Goal: Task Accomplishment & Management: Complete application form

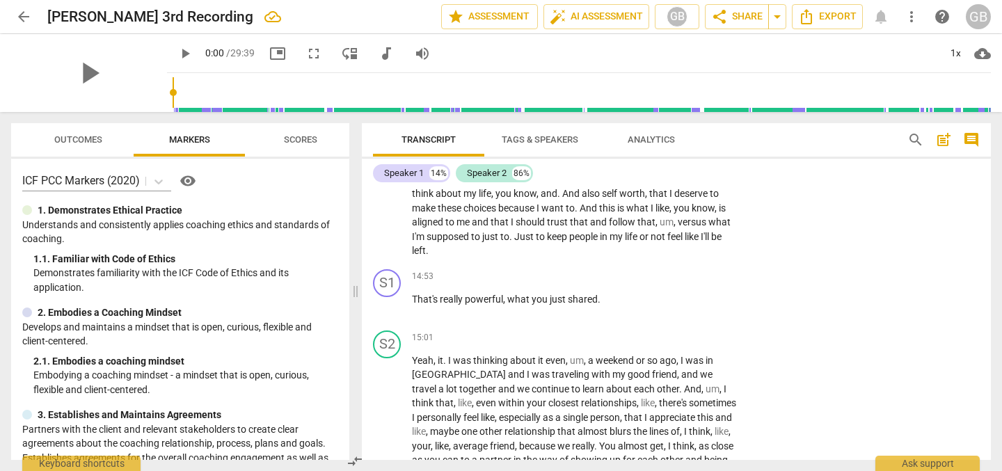
scroll to position [3144, 0]
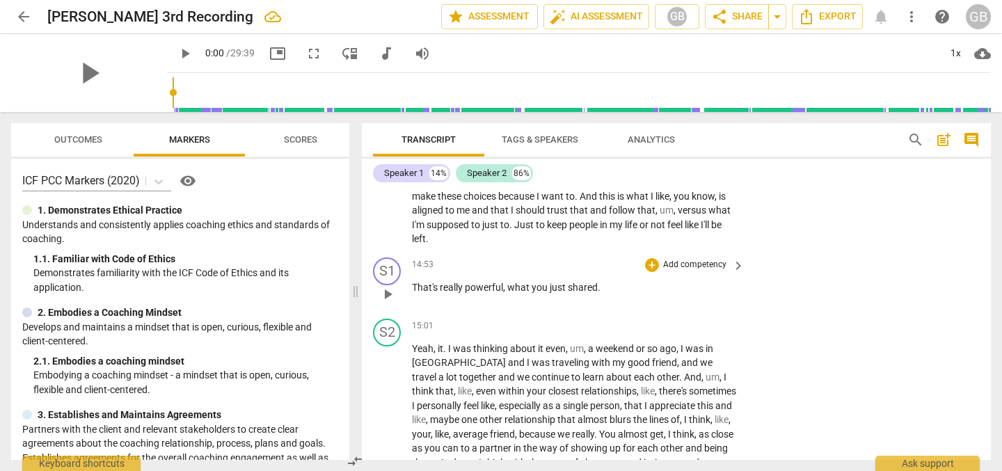
click at [685, 271] on p "Add competency" at bounding box center [695, 265] width 66 height 13
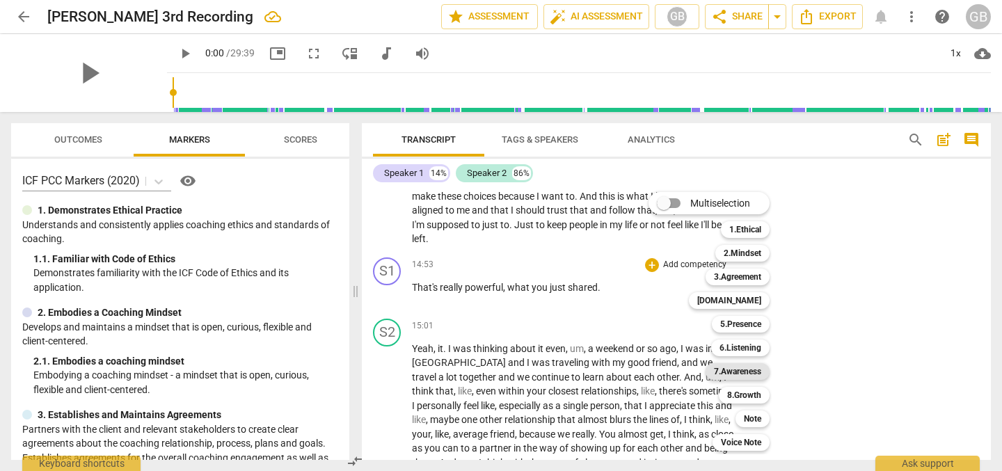
click at [748, 371] on b "7.Awareness" at bounding box center [737, 371] width 47 height 17
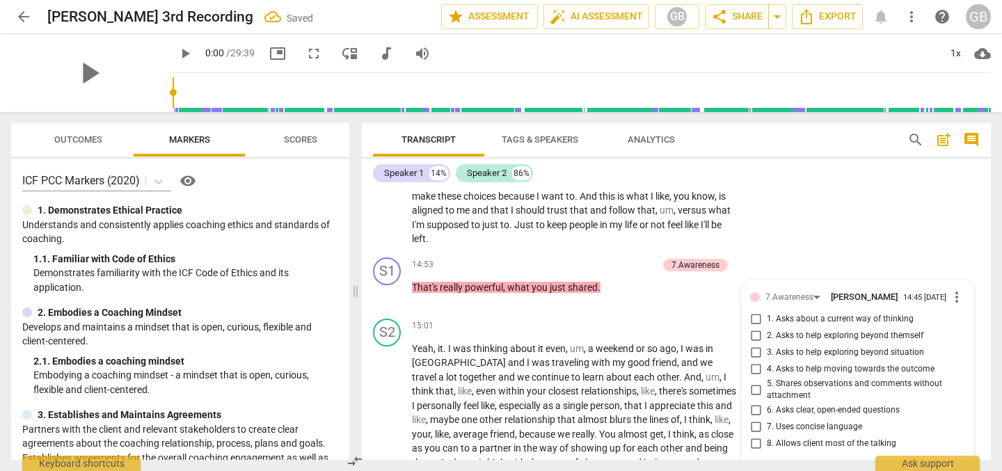
scroll to position [3358, 0]
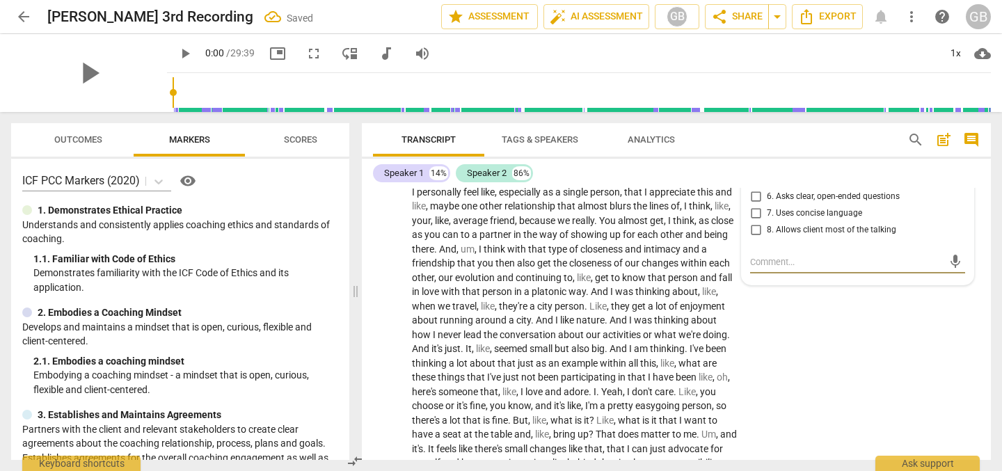
click at [757, 222] on input "7. Uses concise language" at bounding box center [756, 213] width 22 height 17
checkbox input "true"
click at [753, 184] on input "5. Shares observations and comments without attachment" at bounding box center [756, 176] width 22 height 17
checkbox input "true"
click at [841, 396] on div "S2 play_arrow pause 15:01 + Add competency keyboard_arrow_right Yeah , it . I w…" at bounding box center [676, 302] width 629 height 405
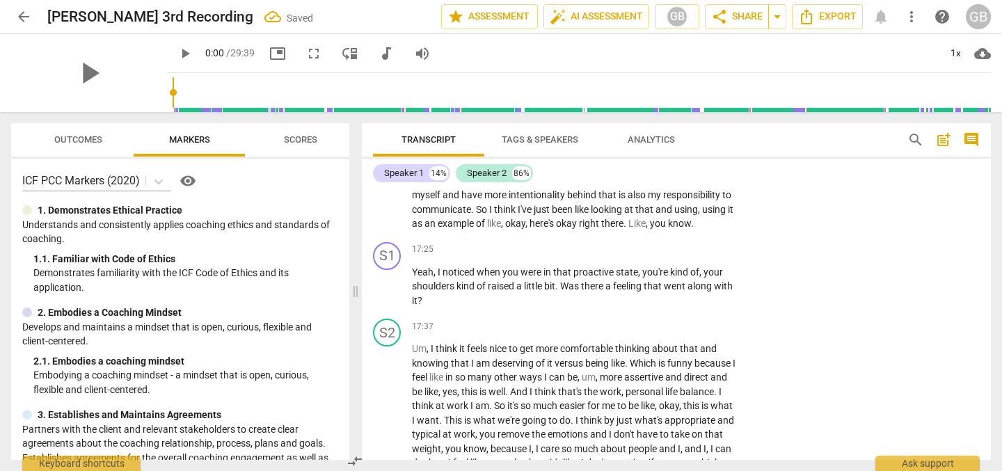
scroll to position [3639, 0]
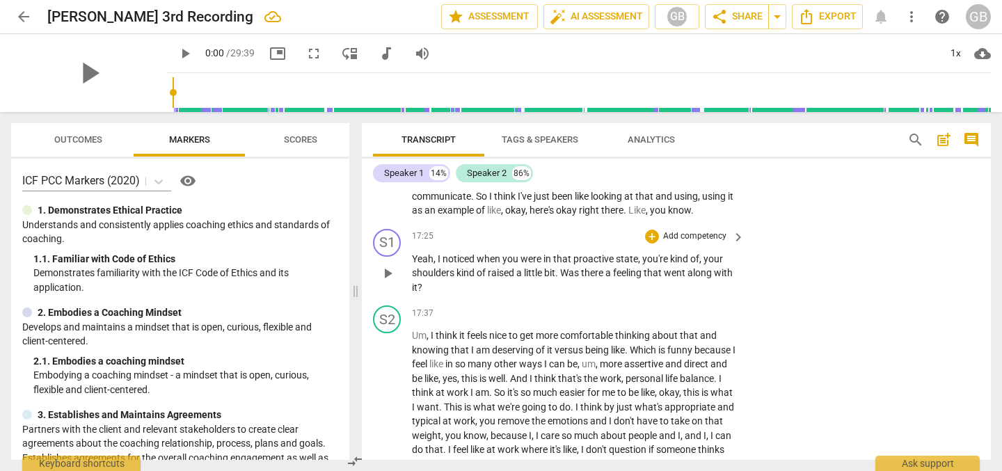
click at [706, 243] on p "Add competency" at bounding box center [695, 236] width 66 height 13
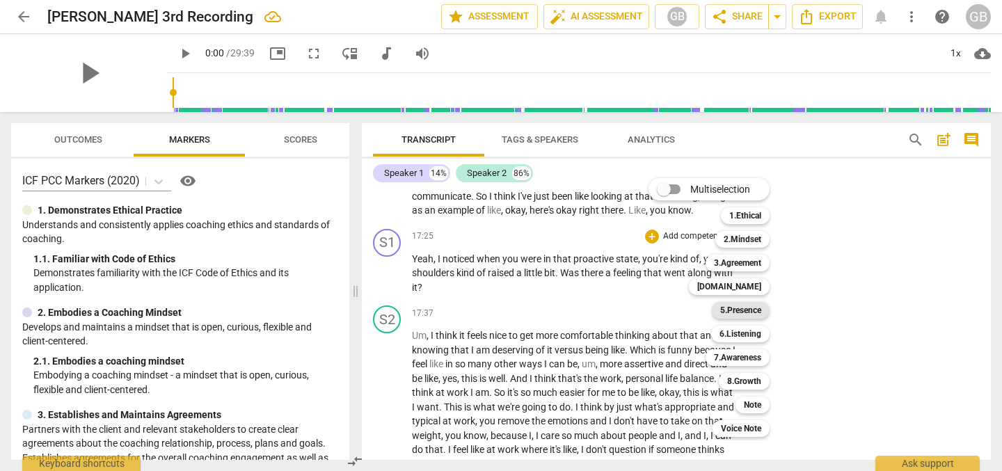
click at [759, 316] on b "5.Presence" at bounding box center [740, 310] width 41 height 17
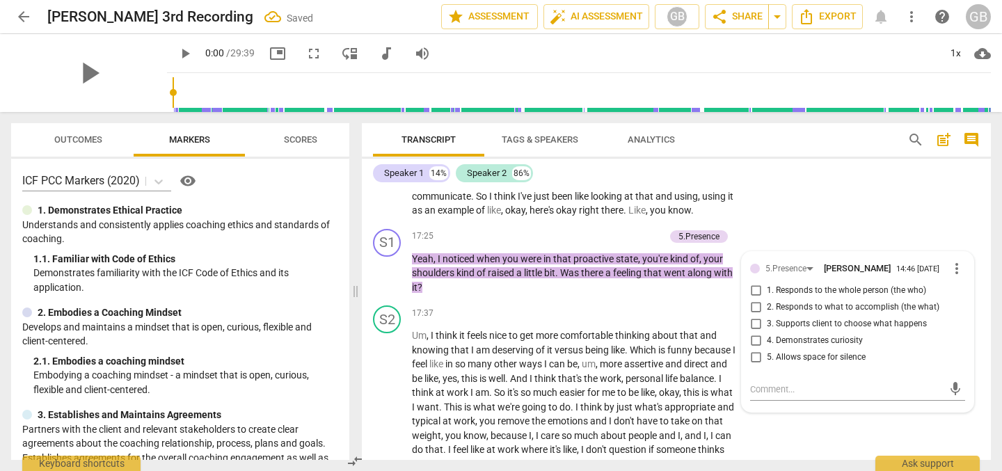
scroll to position [3780, 0]
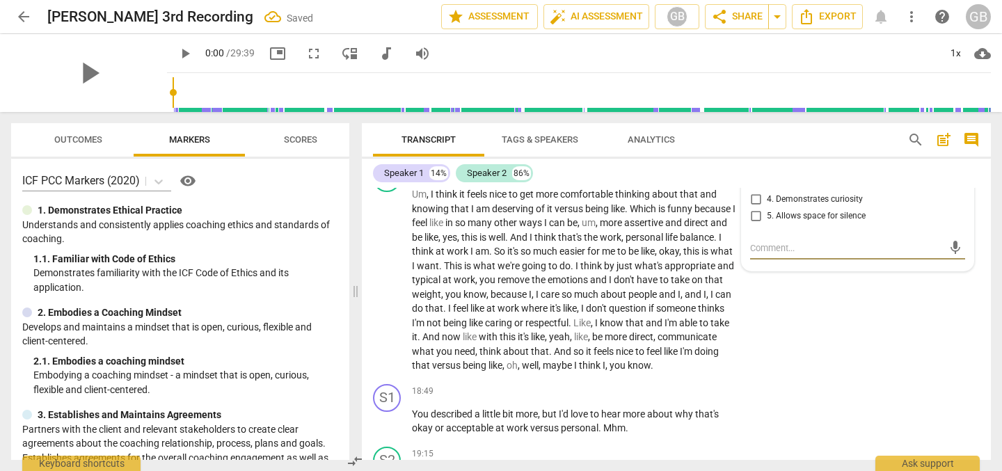
click at [808, 133] on div "5.Presence" at bounding box center [792, 127] width 53 height 12
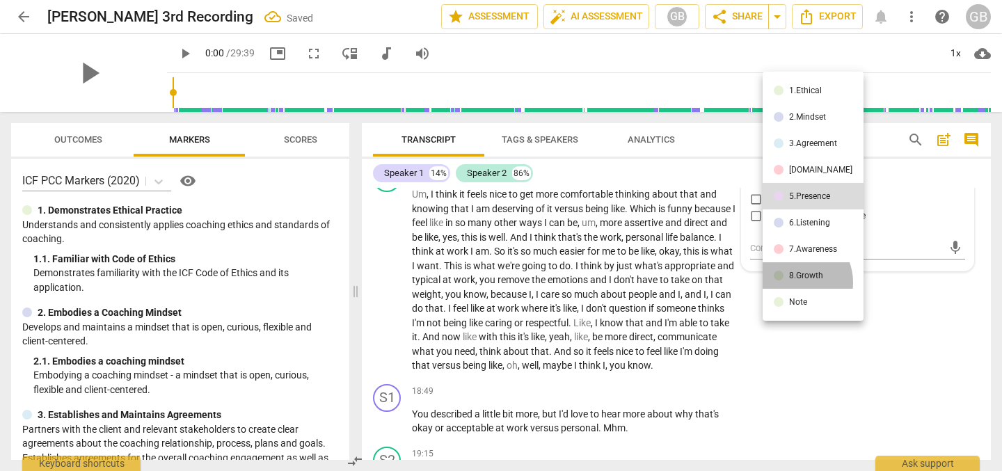
click at [795, 283] on li "8.Growth" at bounding box center [813, 275] width 101 height 26
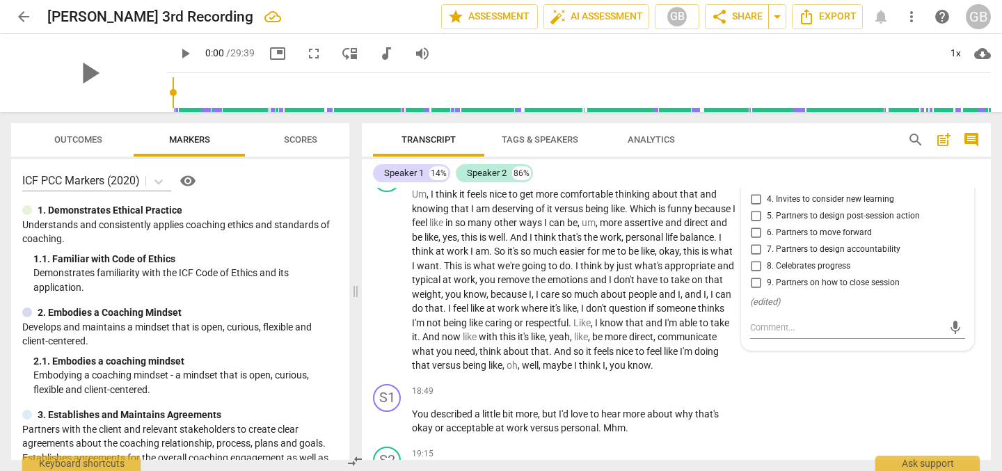
click at [751, 175] on input "2. Invites to state learning about themself" at bounding box center [756, 166] width 22 height 17
checkbox input "true"
click at [753, 191] on input "3. Invites to explore learning about situation" at bounding box center [756, 183] width 22 height 17
checkbox input "true"
click at [753, 208] on input "4. Invites to consider new learning" at bounding box center [756, 199] width 22 height 17
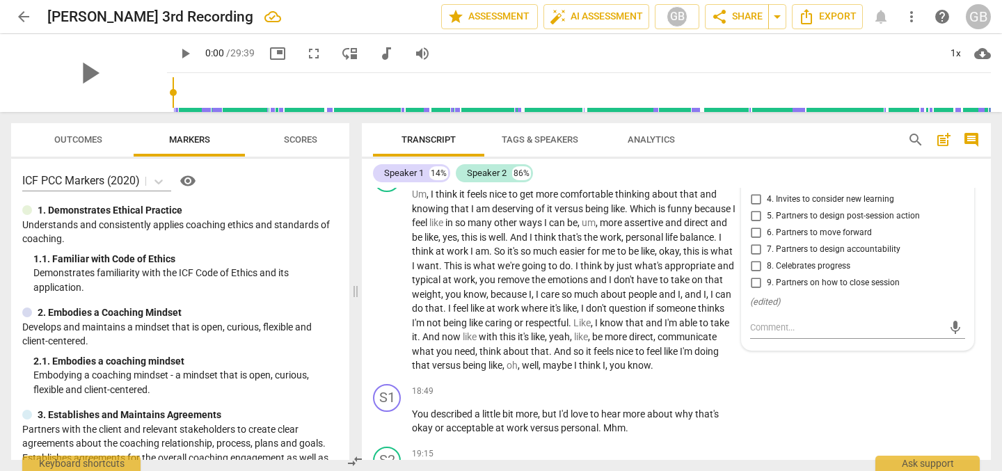
checkbox input "true"
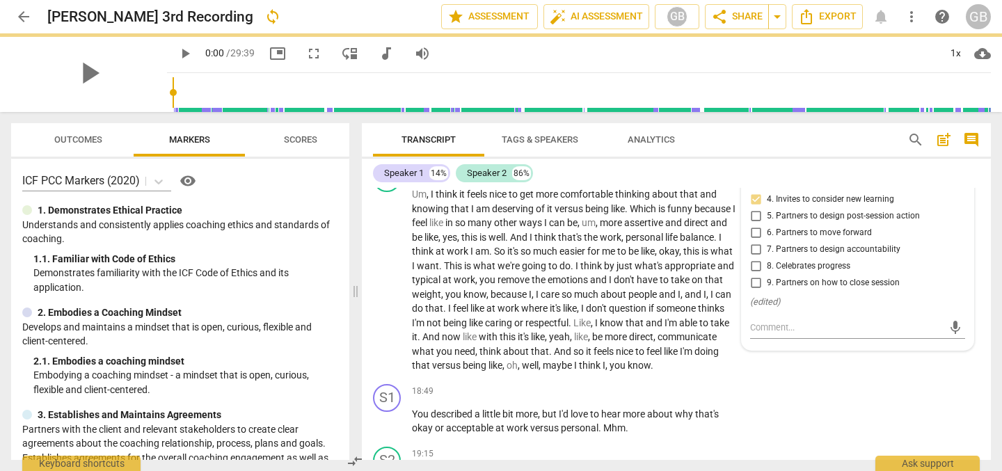
click at [684, 154] on p "Yeah , I noticed when you were in that proactive state , you're kind of , your …" at bounding box center [575, 132] width 326 height 43
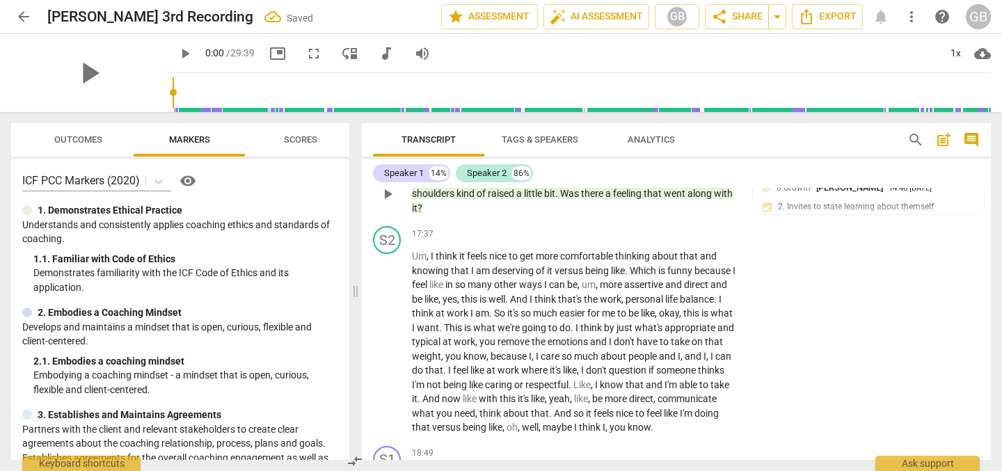
scroll to position [3716, 0]
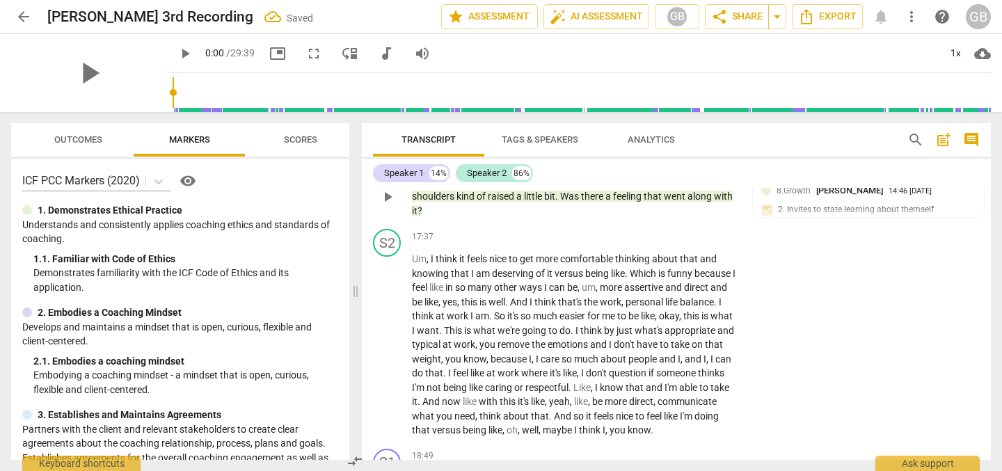
click at [610, 166] on p "Add competency" at bounding box center [638, 160] width 66 height 13
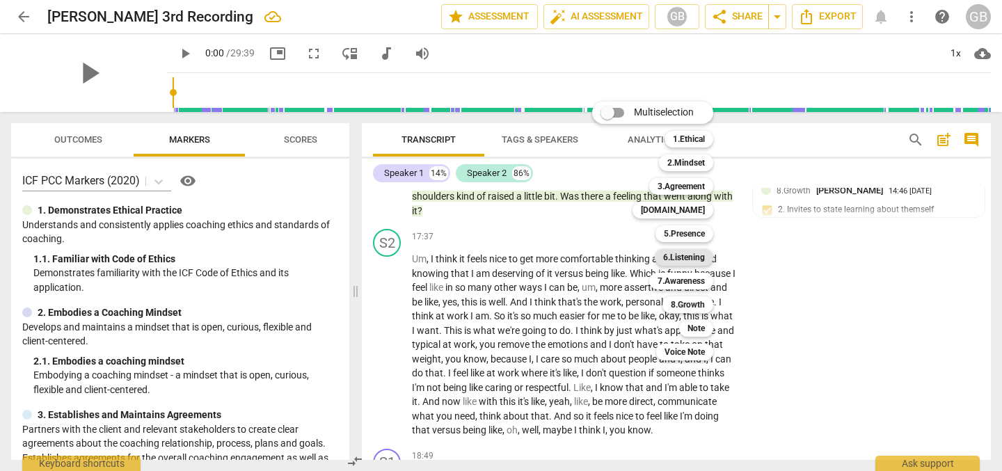
click at [702, 253] on b "6.Listening" at bounding box center [684, 257] width 42 height 17
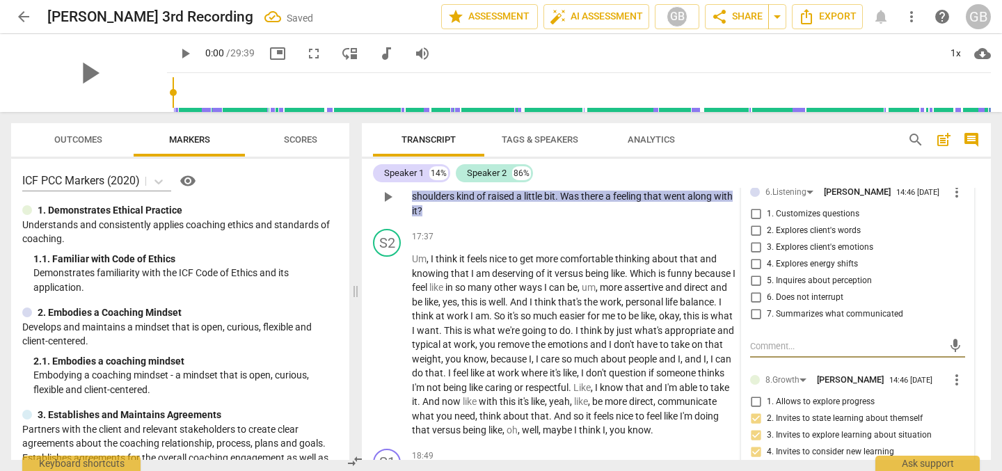
click at [750, 273] on input "4. Explores energy shifts" at bounding box center [756, 264] width 22 height 17
checkbox input "true"
click at [751, 256] on input "3. Explores client's emotions" at bounding box center [756, 247] width 22 height 17
checkbox input "true"
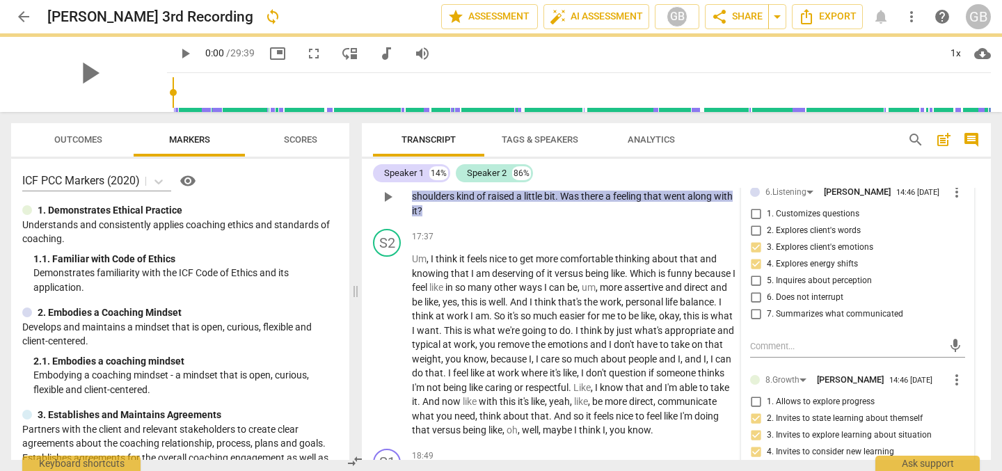
click at [550, 219] on p "Yeah , I noticed when you were in that proactive state , you're kind of , your …" at bounding box center [575, 196] width 326 height 43
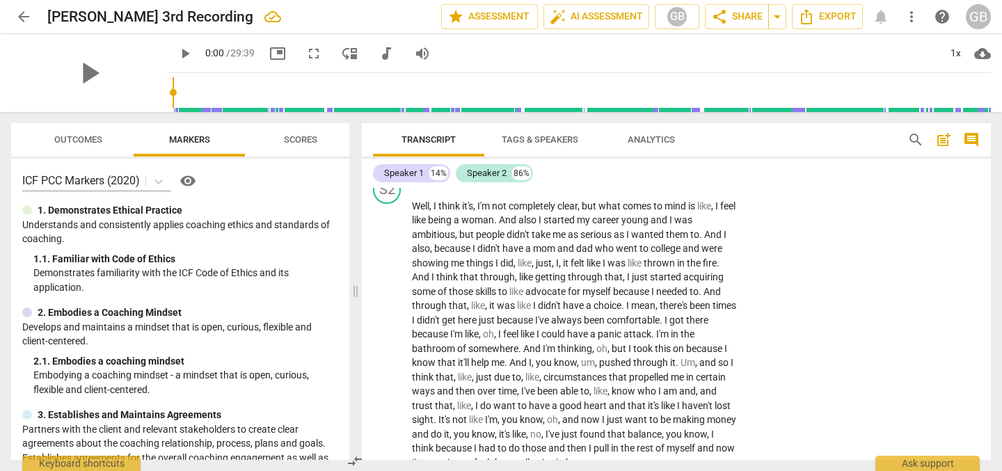
scroll to position [4050, 0]
click at [701, 128] on p "Add competency" at bounding box center [695, 122] width 66 height 13
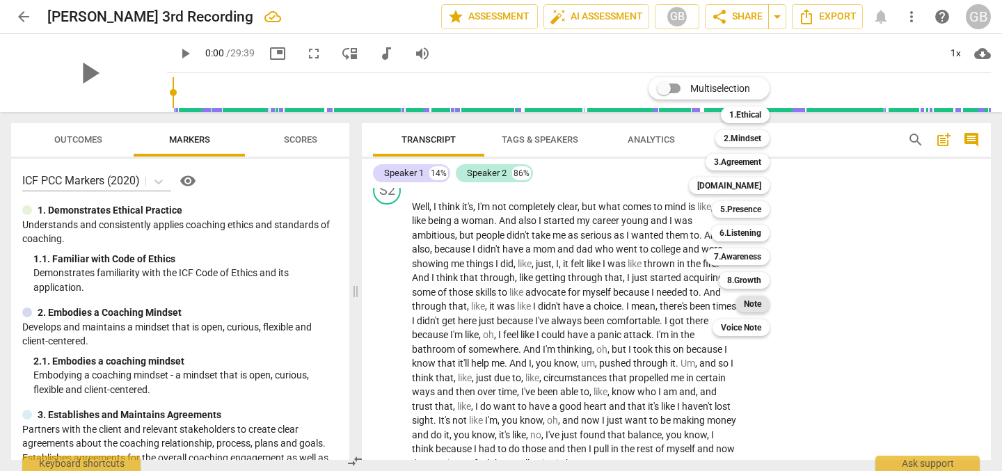
click at [745, 301] on b "Note" at bounding box center [752, 304] width 17 height 17
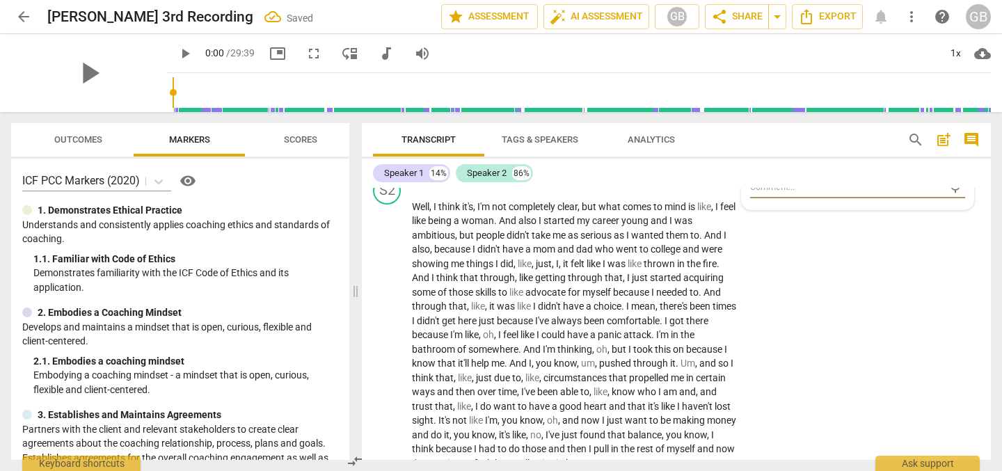
click at [775, 193] on textarea at bounding box center [846, 186] width 193 height 13
type textarea "I"
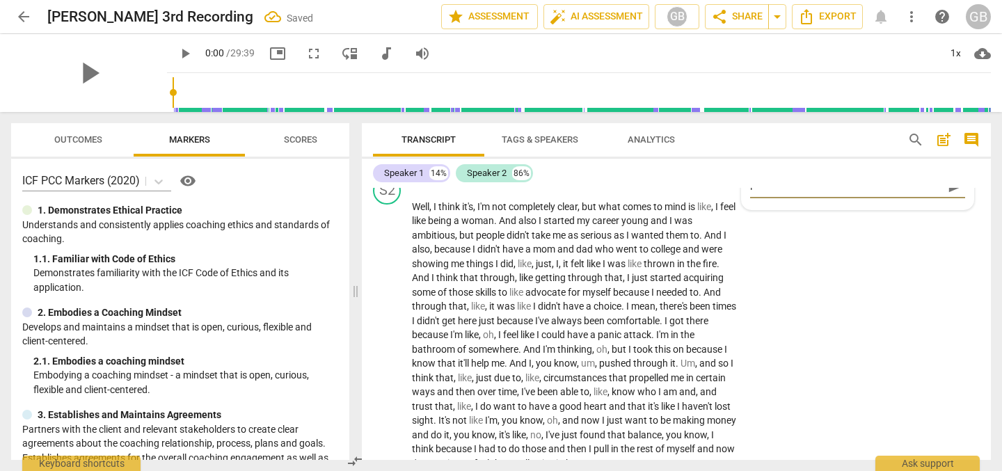
type textarea "I r"
type textarea "I re"
type textarea "I rea"
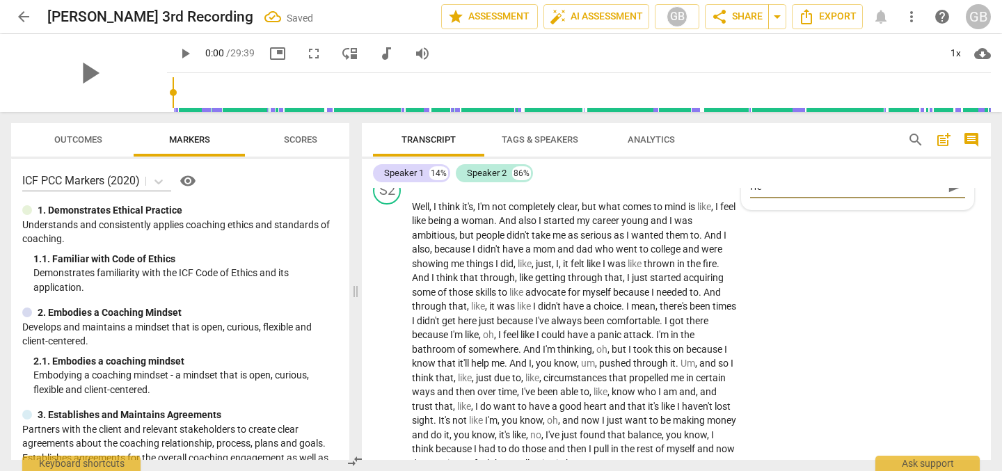
type textarea "I rea"
type textarea "I real"
type textarea "I reall"
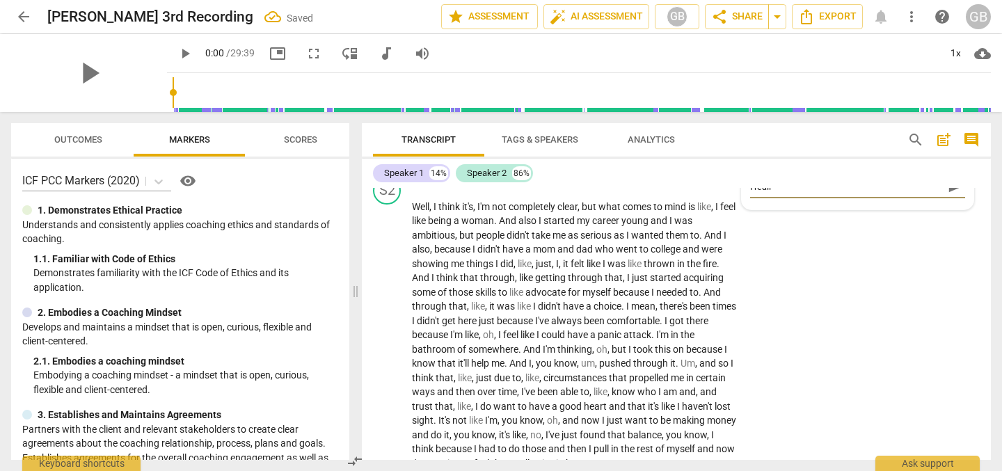
type textarea "I really"
type textarea "I really d"
type textarea "I really di"
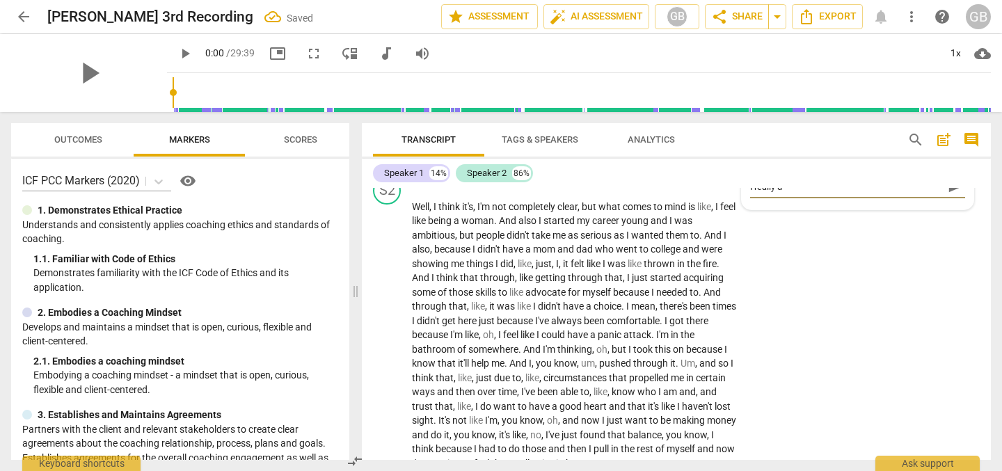
type textarea "I really di"
type textarea "I really did"
type textarea "I really did n"
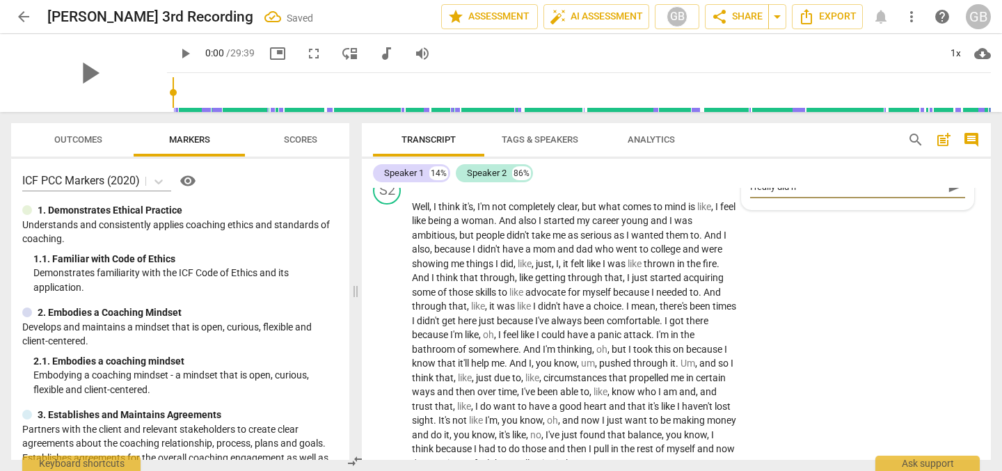
type textarea "I really did no"
type textarea "I really did not"
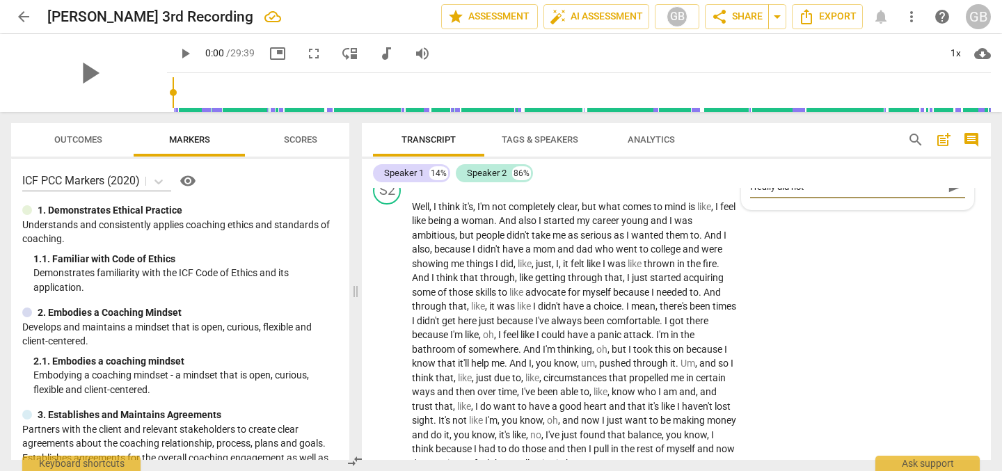
type textarea "I really did not"
type textarea "I really did not l"
type textarea "I really did not li"
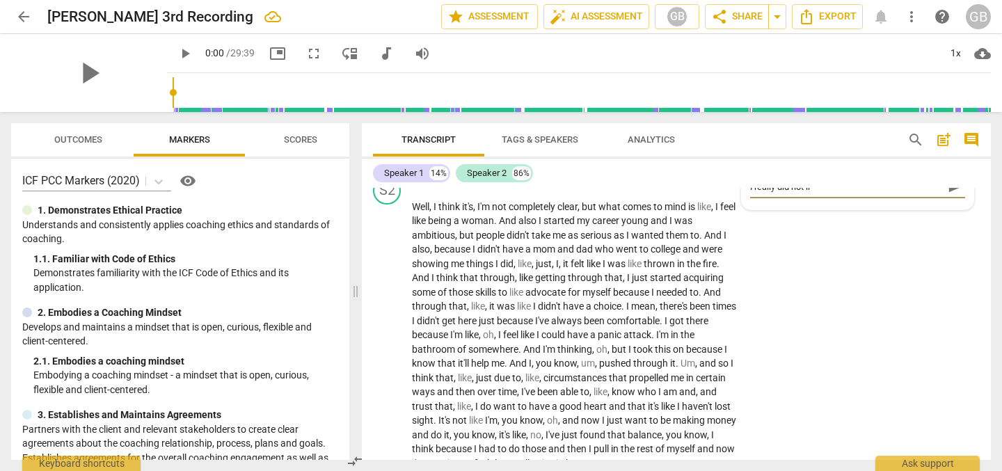
type textarea "I really did not lik"
type textarea "I really did not like"
type textarea "I really did not like t"
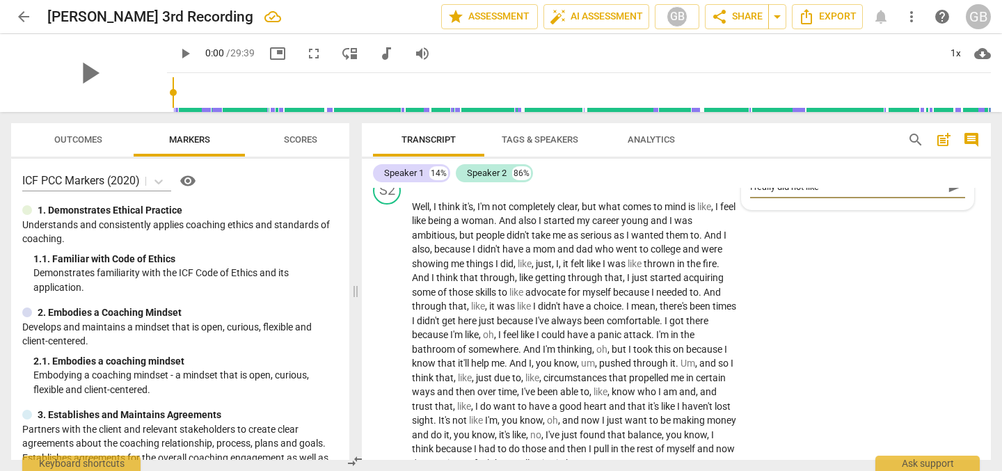
type textarea "I really did not like t"
type textarea "I really did not like th"
type textarea "I really did not like the"
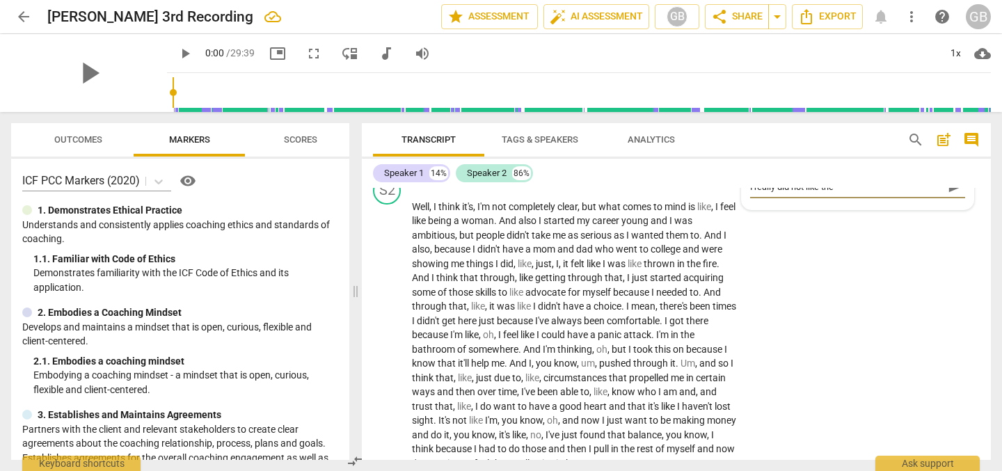
type textarea "I really did not like the"
type textarea "I really did not like the w"
type textarea "I really did not like the wa"
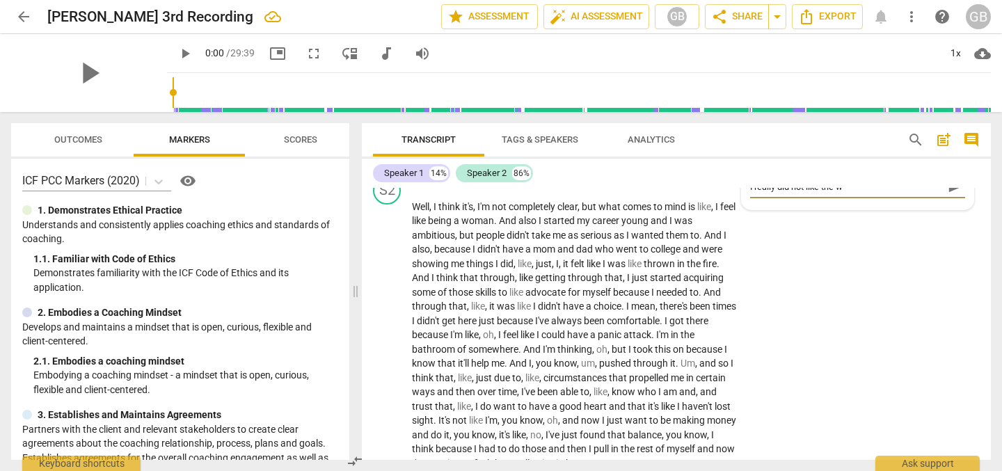
type textarea "I really did not like the wa"
type textarea "I really did not like the way"
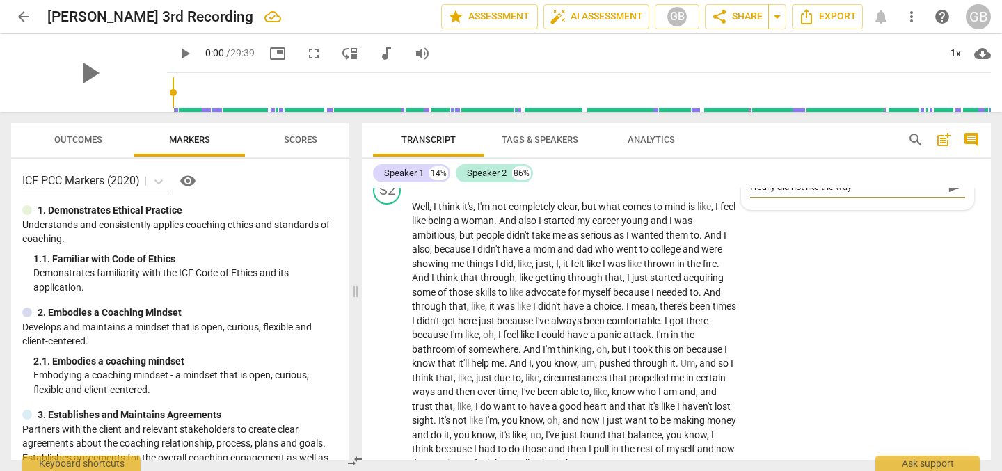
type textarea "I really did not like the way I"
type textarea "I really did not like the way I f"
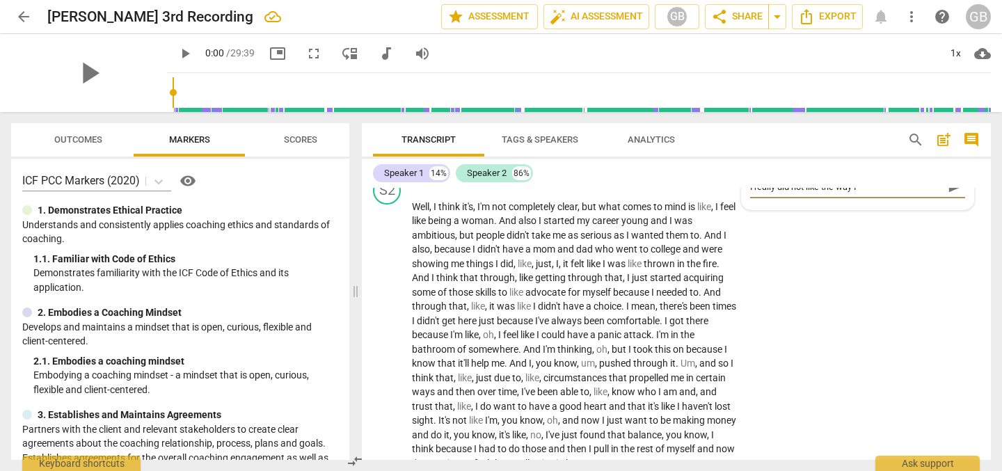
type textarea "I really did not like the way I f"
type textarea "I really did not like the way I fu"
type textarea "I really did not like the way I fum"
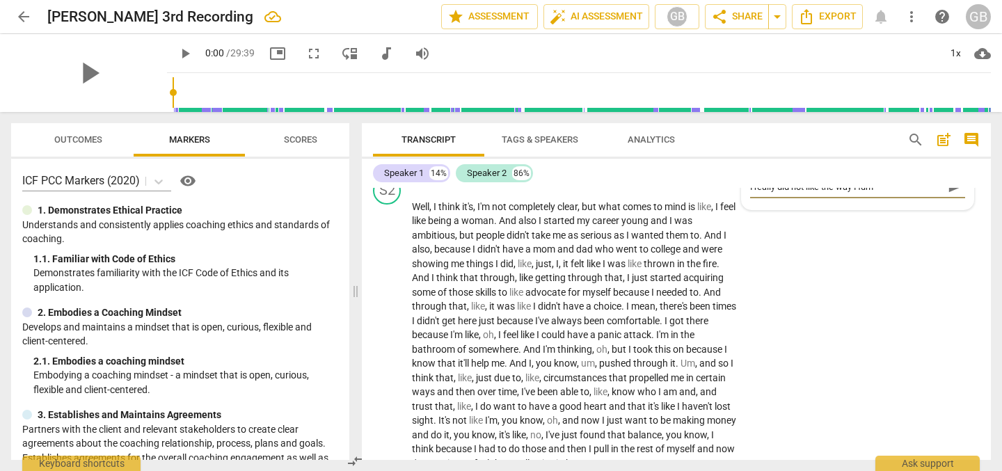
type textarea "I really did not like the way I fumb"
type textarea "I really did not like the way I fumbl"
type textarea "I really did not like the way I fumble"
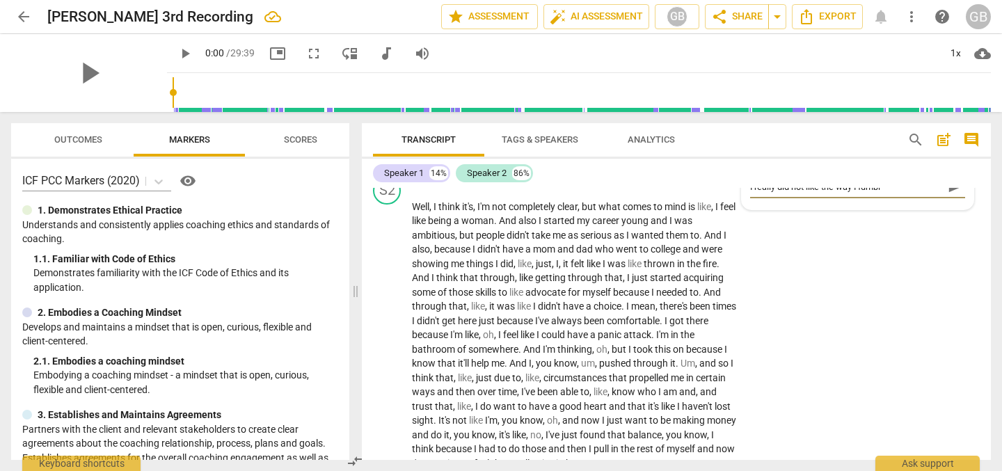
type textarea "I really did not like the way I fumble"
type textarea "I really did not like the way I fumbled"
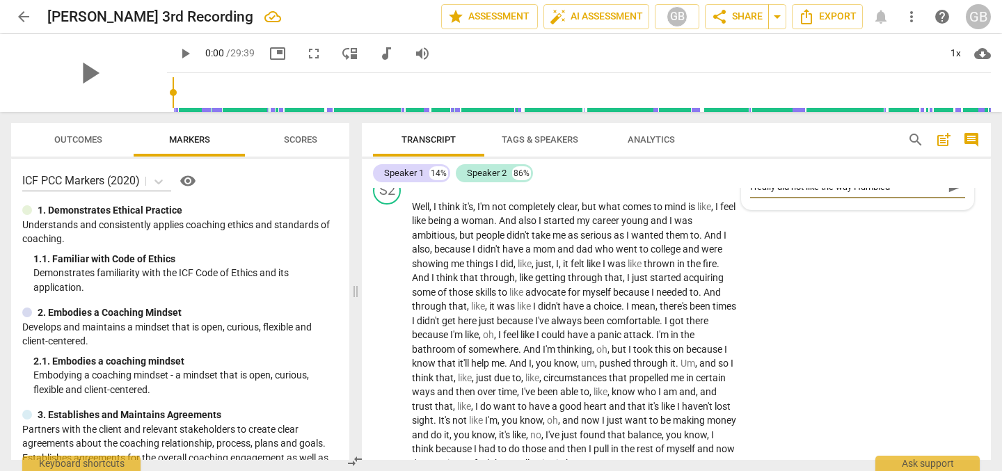
type textarea "I really did not like the way I fumbled t"
type textarea "I really did not like the way I fumbled th"
type textarea "I really did not like the way I fumbled thr"
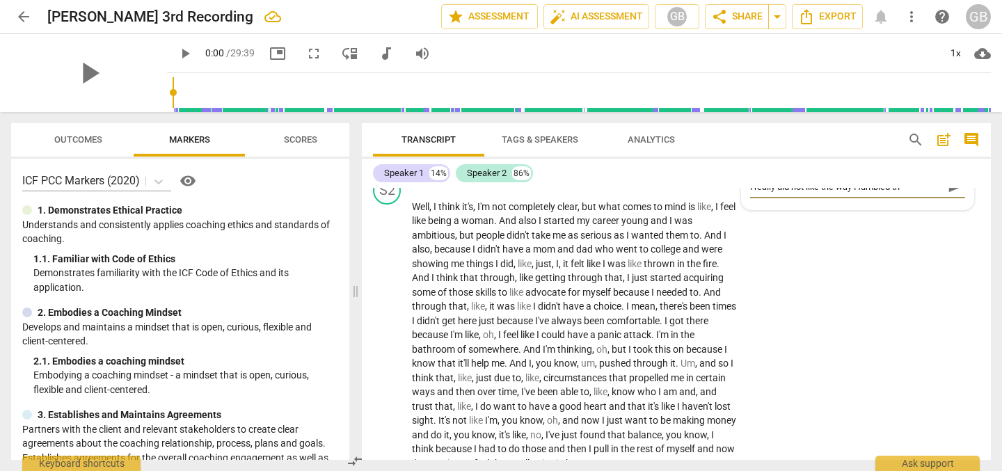
type textarea "I really did not like the way I fumbled thr"
type textarea "I really did not like the way I fumbled thro"
type textarea "I really did not like the way I fumbled throu"
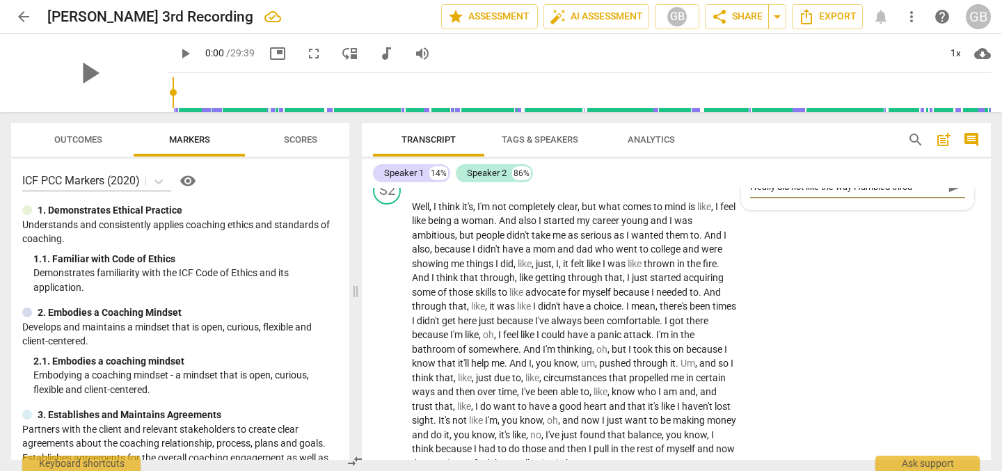
type textarea "I really did not like the way I fumbled throug"
type textarea "I really did not like the way I fumbled through"
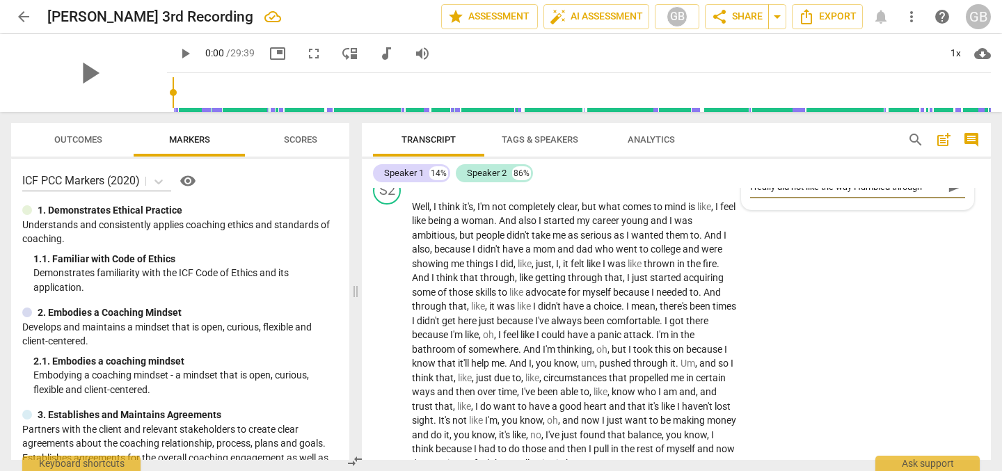
type textarea "I really did not like the way I fumbled through"
type textarea "I really did not like the way I fumbled through m"
type textarea "I really did not like the way I fumbled through my"
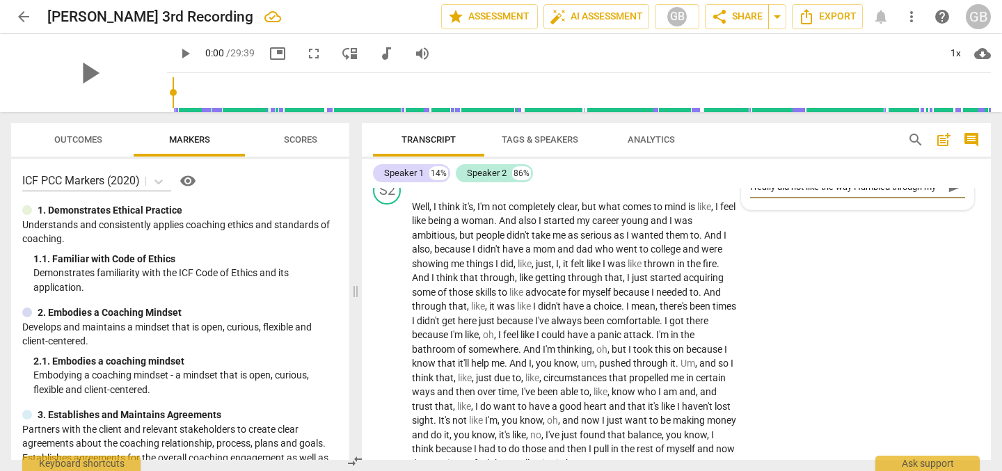
type textarea "I really did not like the way I fumbled through my"
type textarea "I really did not like the way I fumbled through my w"
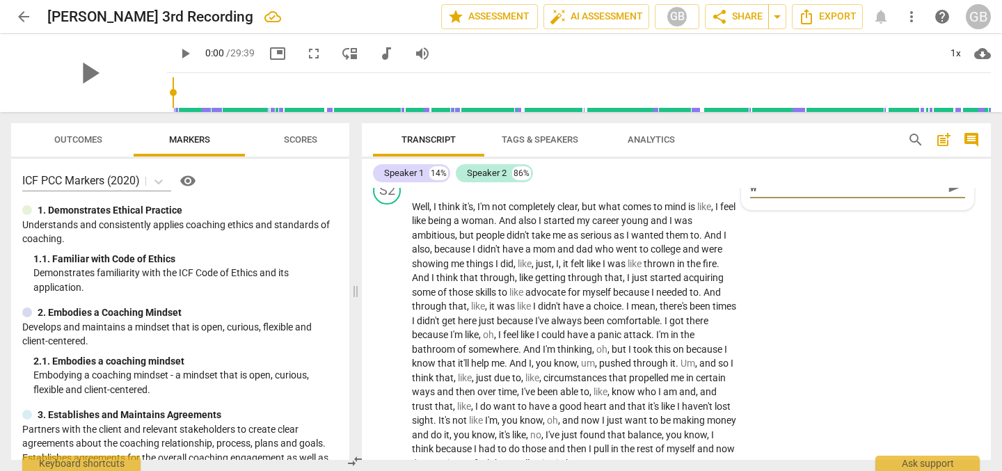
type textarea "I really did not like the way I fumbled through my wo"
type textarea "I really did not like the way I fumbled through my wor"
type textarea "I really did not like the way I fumbled through my word"
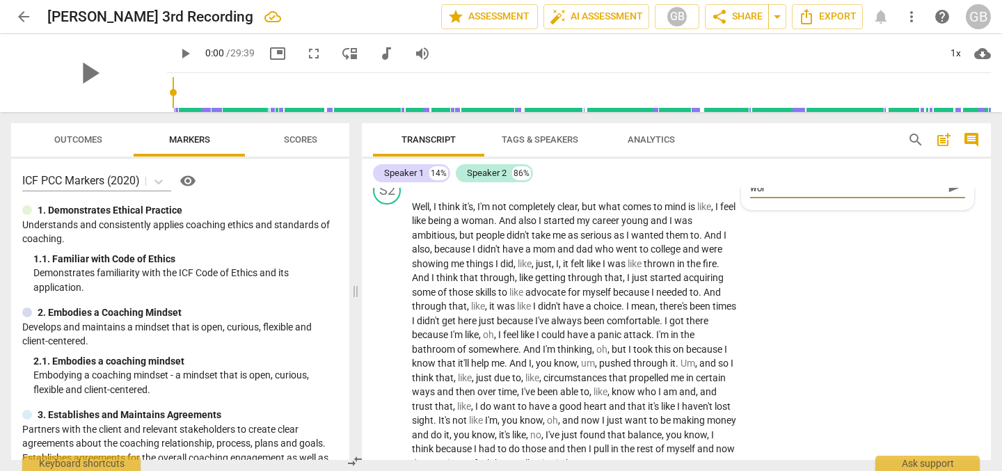
type textarea "I really did not like the way I fumbled through my word"
type textarea "I really did not like the way I fumbled through my words"
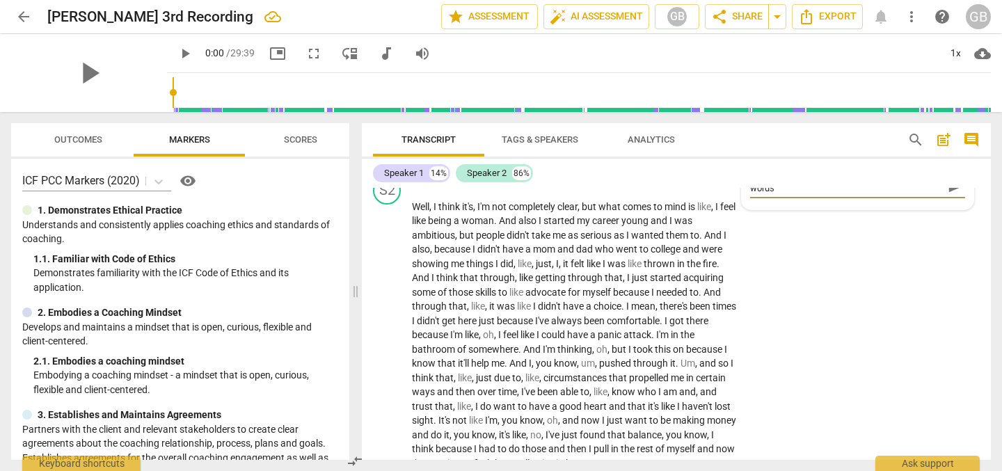
scroll to position [0, 0]
type textarea "I really did not like the way I fumbled through my words h"
type textarea "I really did not like the way I fumbled through my words he"
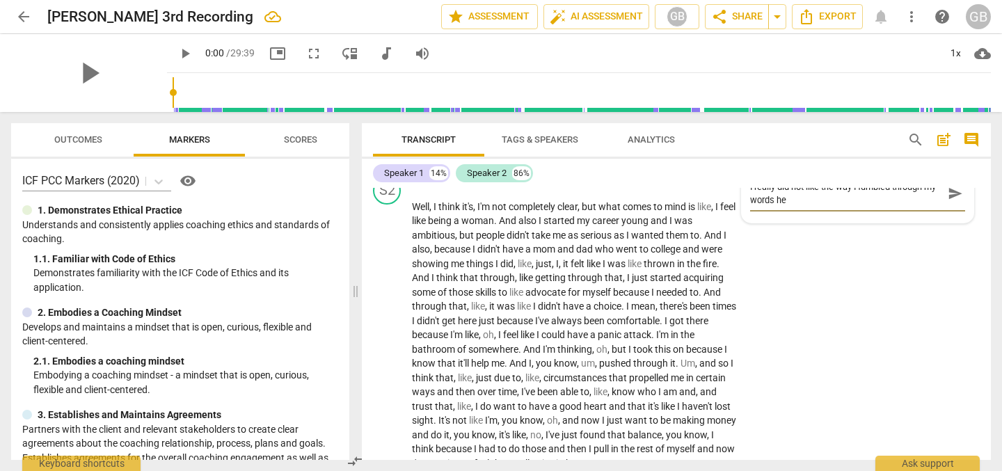
type textarea "I really did not like the way I fumbled through my words her"
type textarea "I really did not like the way I fumbled through my words here"
type textarea "I really did not like the way I fumbled through my words here."
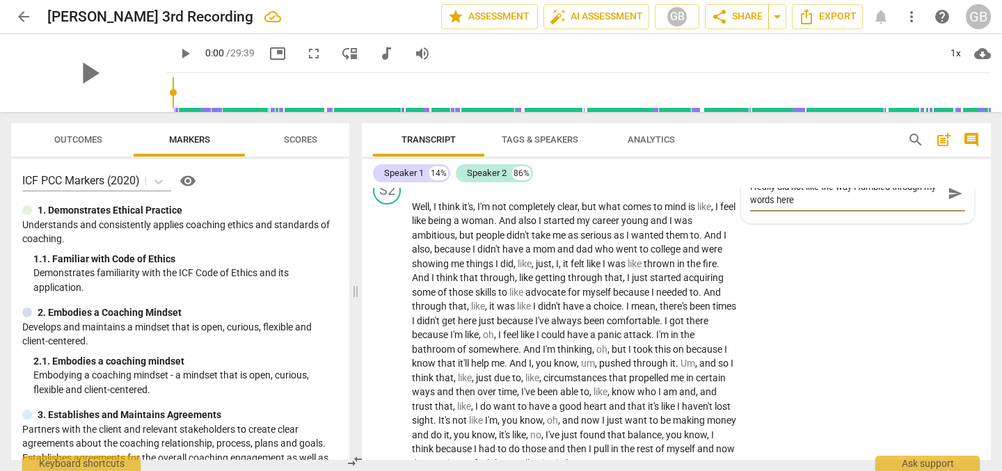
type textarea "I really did not like the way I fumbled through my words here."
type textarea "I really did not like the way I fumbled through my words here. F"
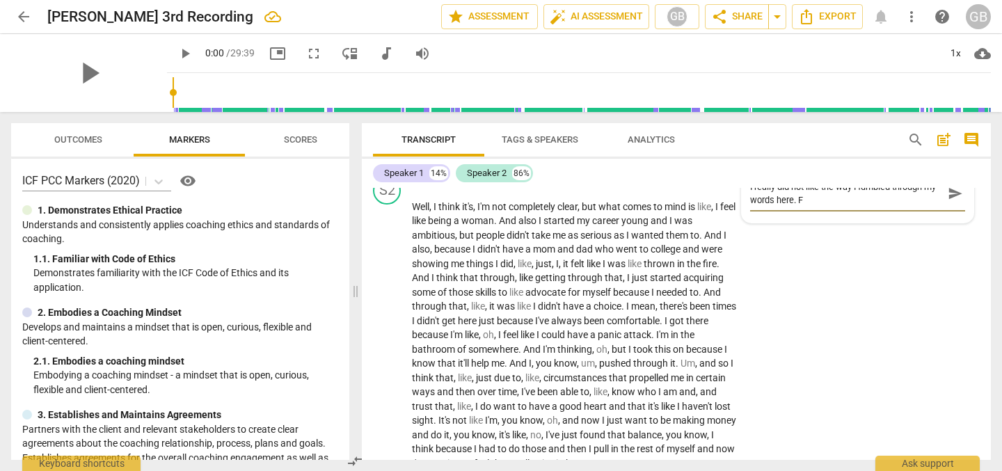
type textarea "I really did not like the way I fumbled through my words here. Fe"
type textarea "I really did not like the way I fumbled through my words here. Fel"
type textarea "I really did not like the way I fumbled through my words here. Fe"
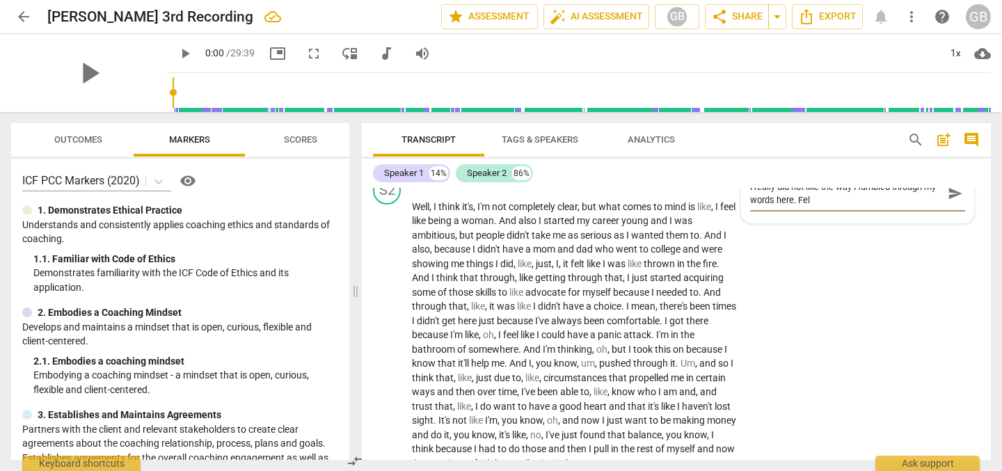
type textarea "I really did not like the way I fumbled through my words here. Fe"
type textarea "I really did not like the way I fumbled through my words here. F"
type textarea "I really did not like the way I fumbled through my words here."
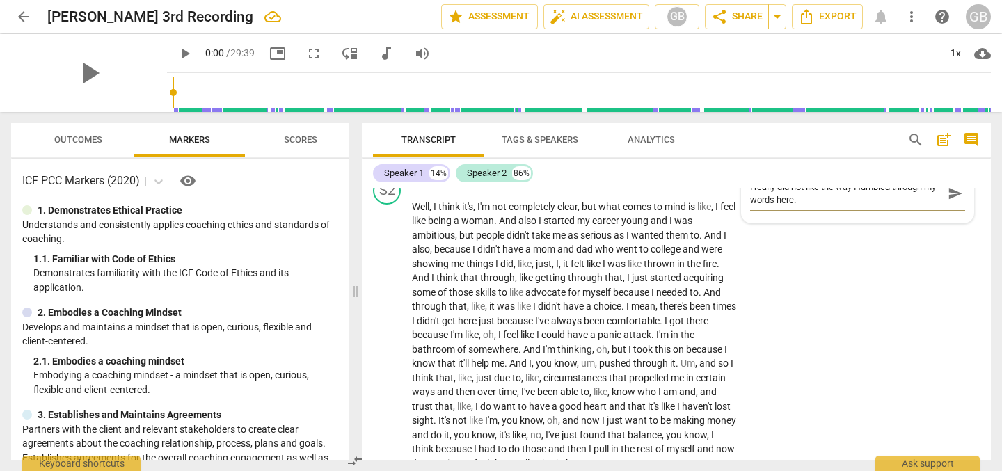
type textarea "I really did not like the way I fumbled through my words here. T"
type textarea "I really did not like the way I fumbled through my words here. Th"
type textarea "I really did not like the way I fumbled through my words here. The"
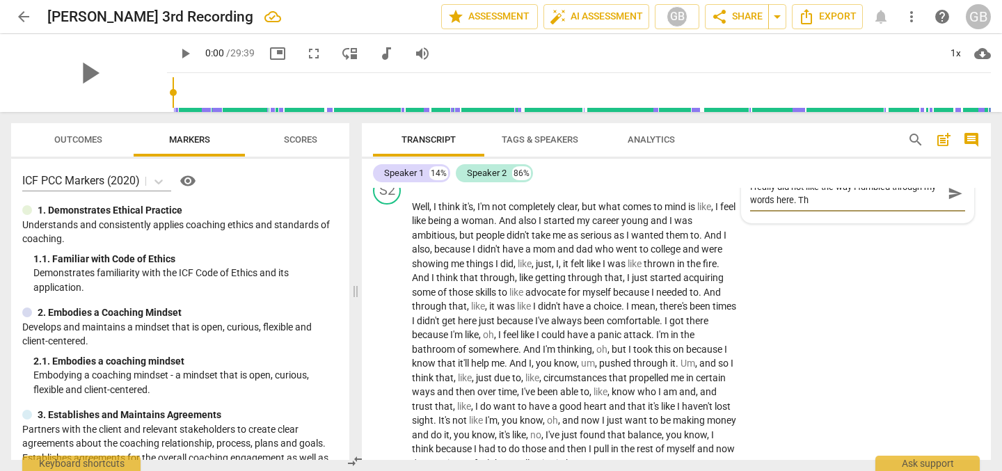
type textarea "I really did not like the way I fumbled through my words here. The"
type textarea "I really did not like the way I fumbled through my words here. The e"
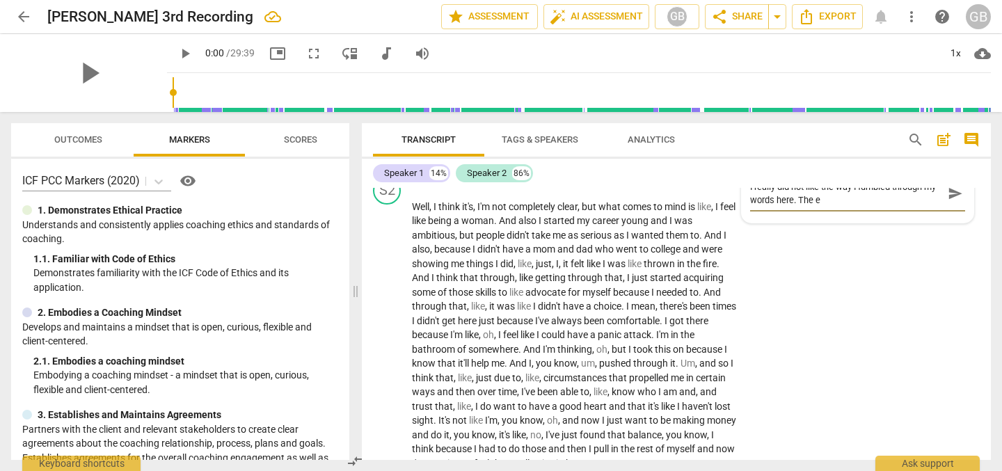
type textarea "I really did not like the way I fumbled through my words here. The en"
type textarea "I really did not like the way I fumbled through my words here. The end"
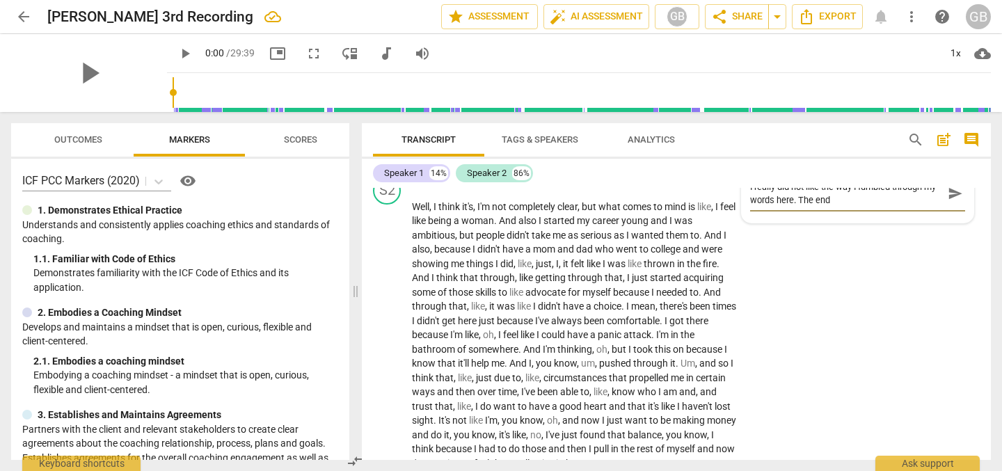
type textarea "I really did not like the way I fumbled through my words here. The end"
type textarea "I really did not like the way I fumbled through my words here. The end r"
type textarea "I really did not like the way I fumbled through my words here. The end re"
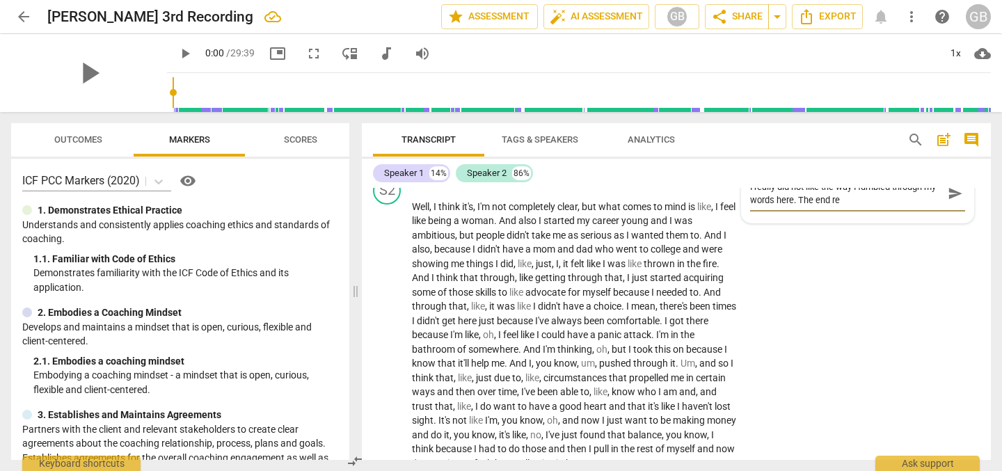
type textarea "I really did not like the way I fumbled through my words here. The end res"
type textarea "I really did not like the way I fumbled through my words here. The end resu"
type textarea "I really did not like the way I fumbled through my words here. The end resul"
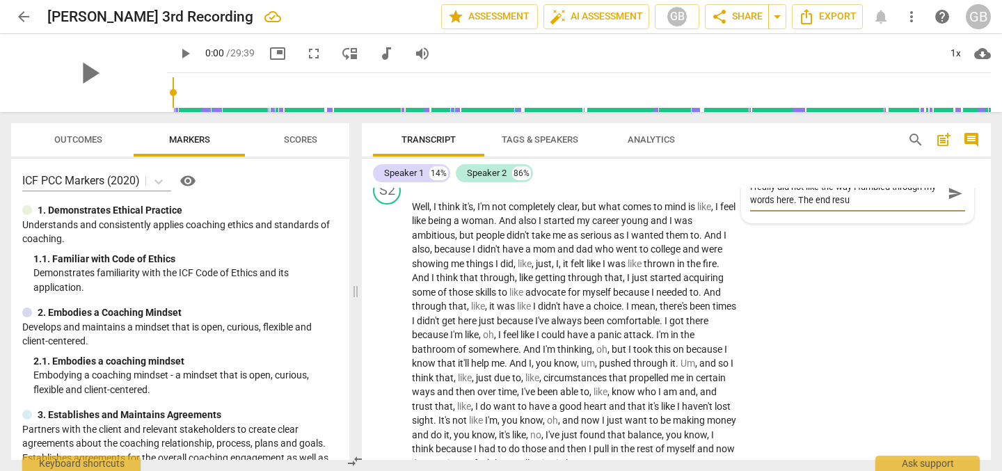
type textarea "I really did not like the way I fumbled through my words here. The end resul"
type textarea "I really did not like the way I fumbled through my words here. The end result"
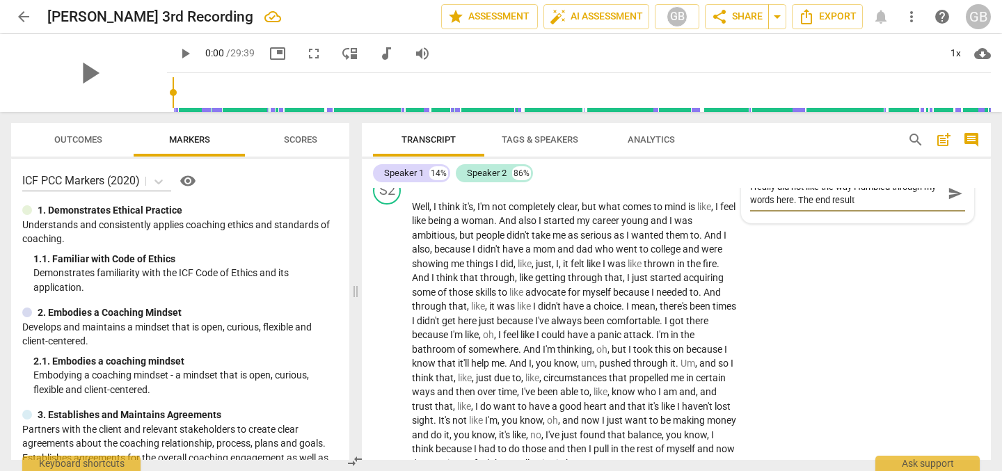
type textarea "I really did not like the way I fumbled through my words here. The end result f"
type textarea "I really did not like the way I fumbled through my words here. The end result fe"
type textarea "I really did not like the way I fumbled through my words here. The end result f…"
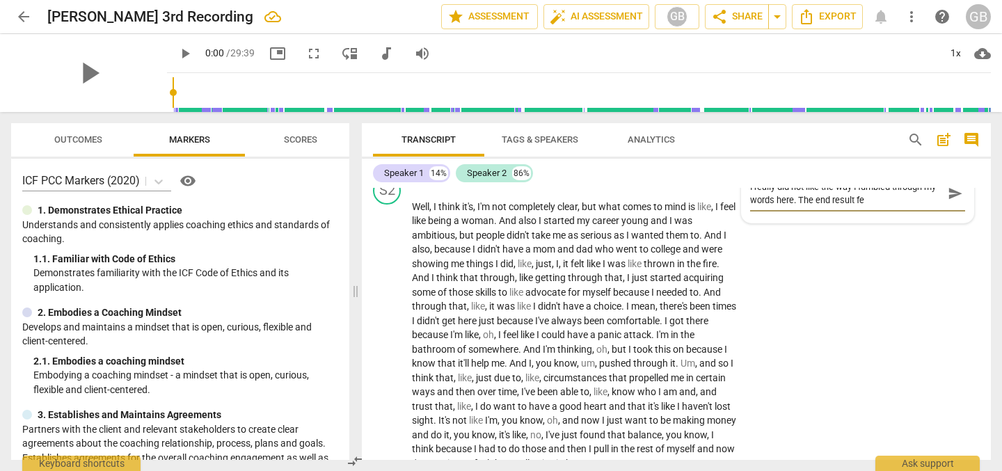
type textarea "I really did not like the way I fumbled through my words here. The end result f…"
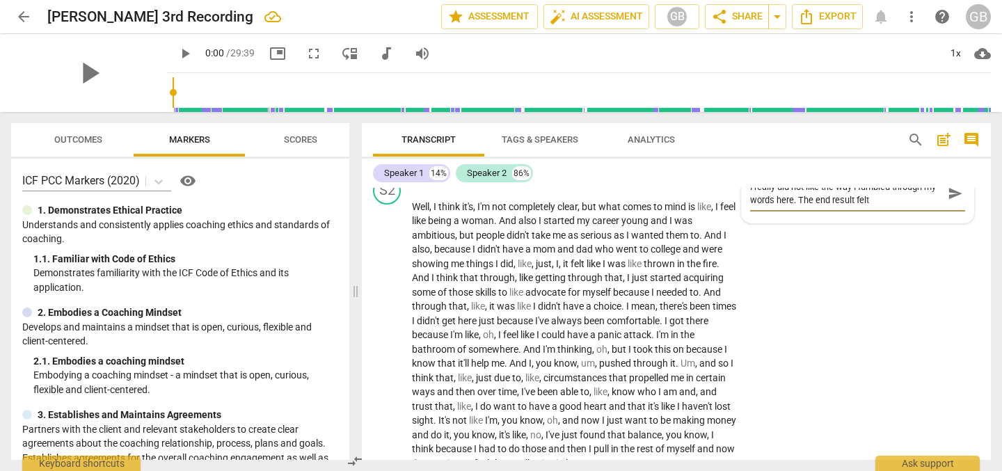
type textarea "I really did not like the way I fumbled through my words here. The end result f…"
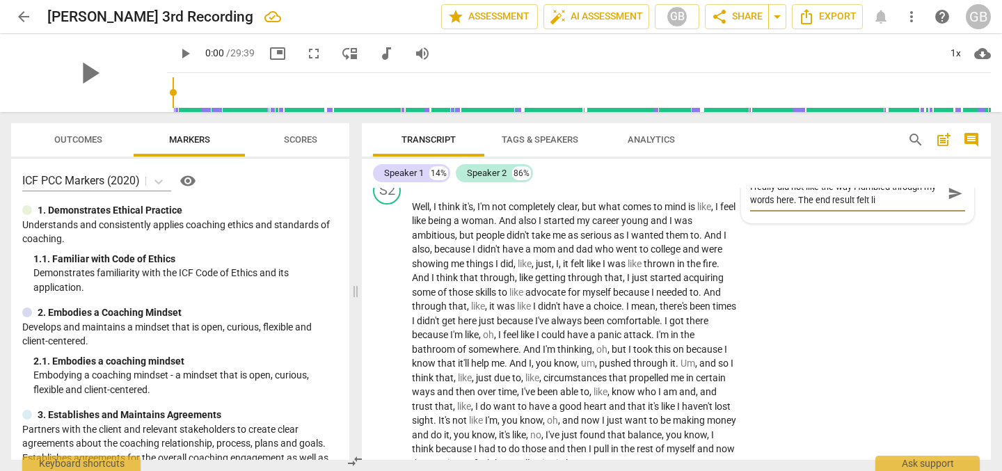
type textarea "I really did not like the way I fumbled through my words here. The end result f…"
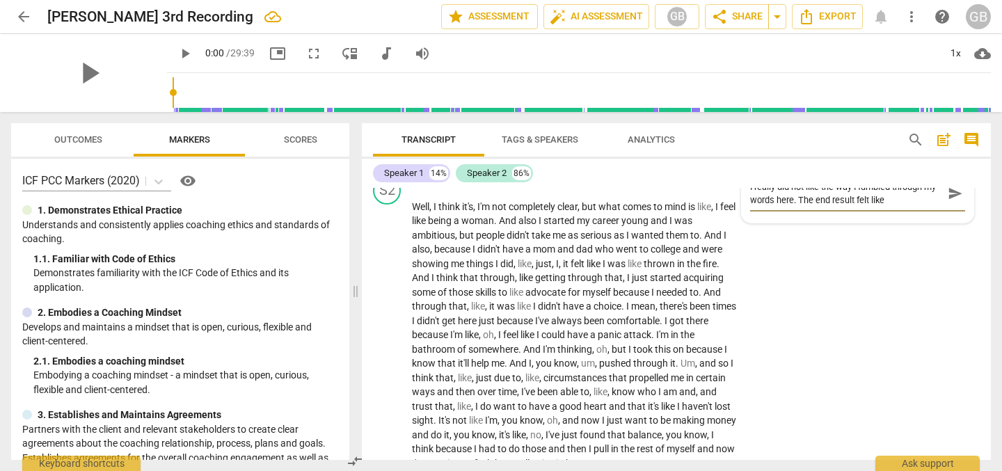
type textarea "I really did not like the way I fumbled through my words here. The end result f…"
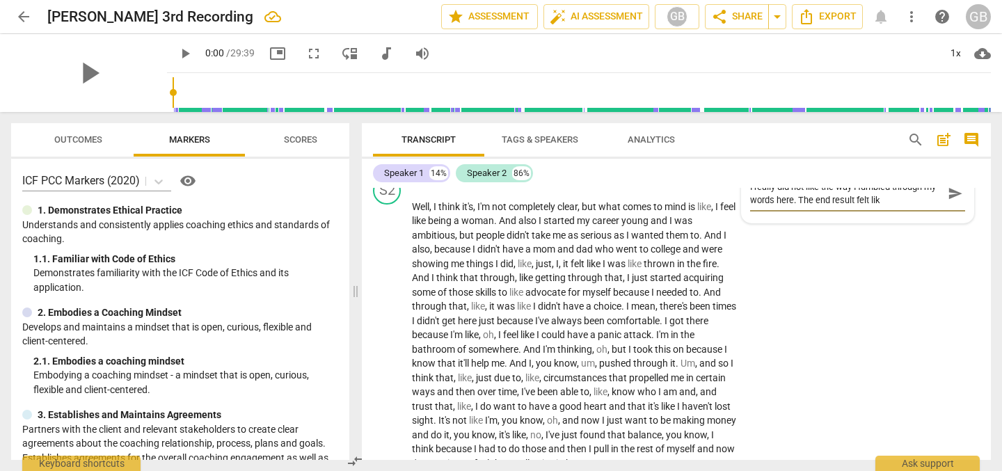
type textarea "I really did not like the way I fumbled through my words here. The end result f…"
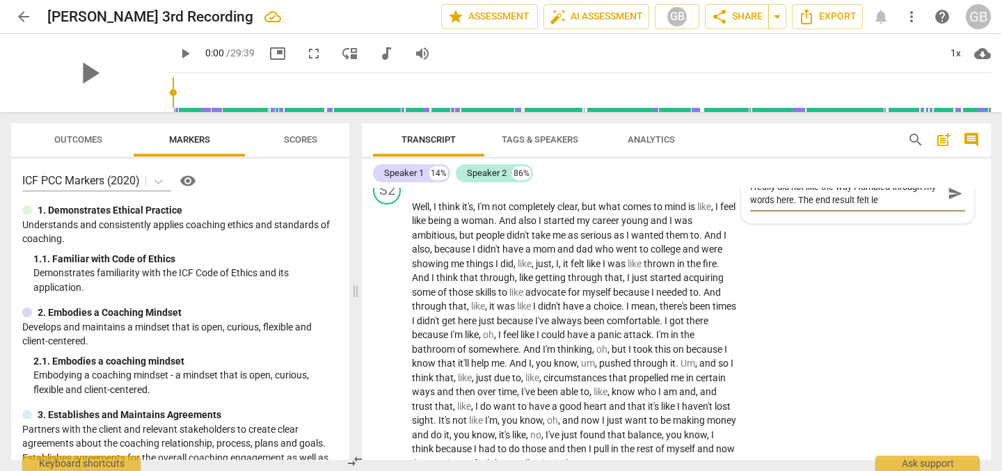
type textarea "I really did not like the way I fumbled through my words here. The end result f…"
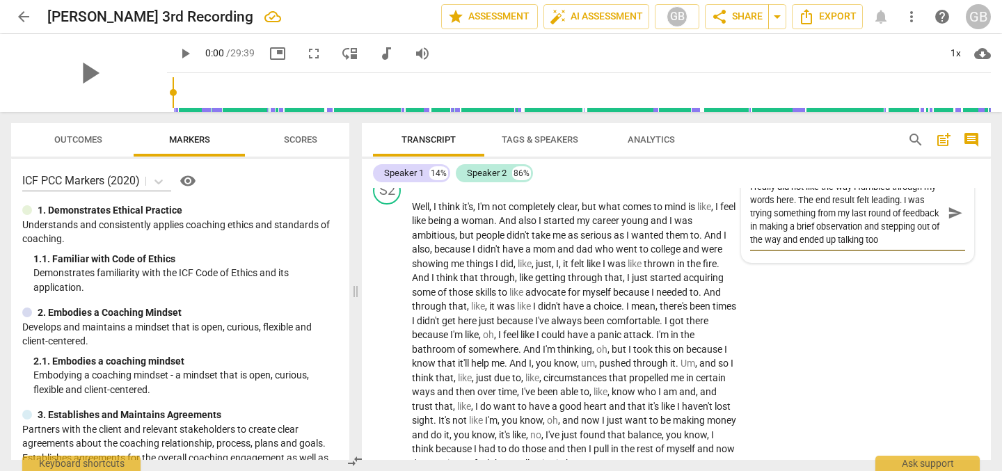
scroll to position [12, 0]
click at [951, 221] on span "send" at bounding box center [955, 212] width 15 height 15
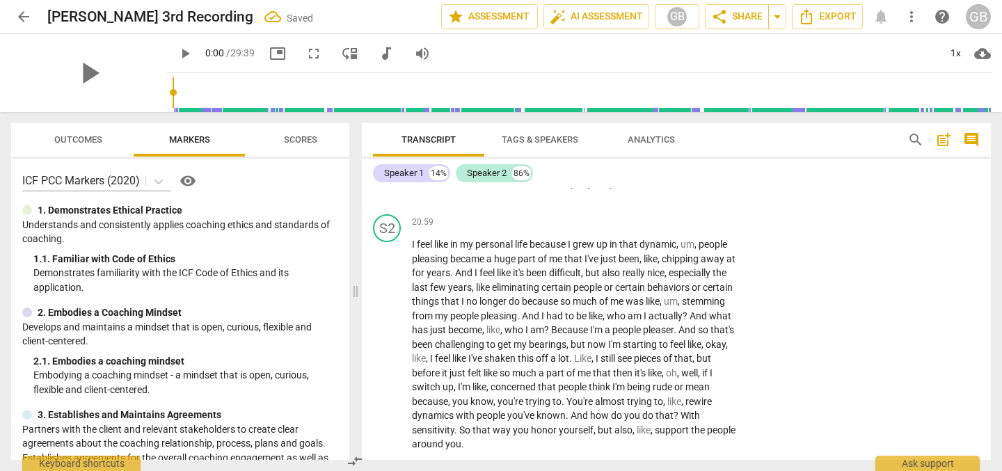
scroll to position [4386, 0]
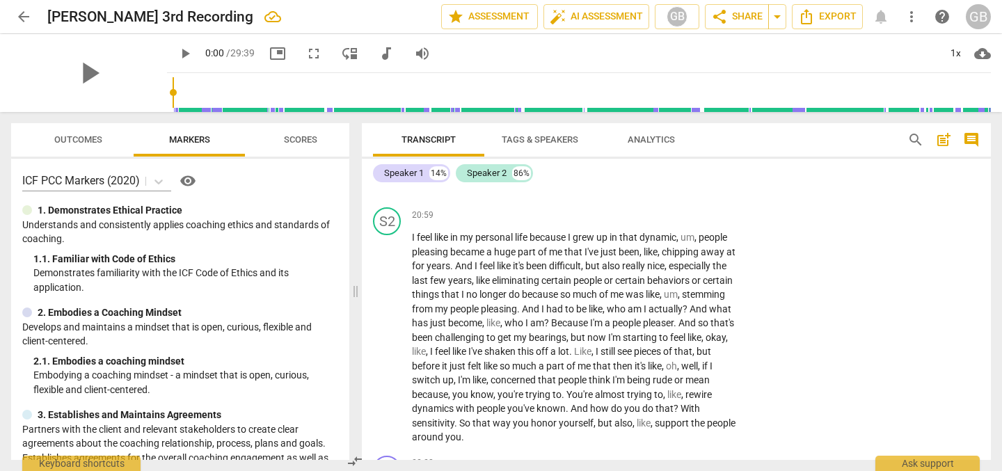
click at [674, 161] on p "Add competency" at bounding box center [695, 154] width 66 height 13
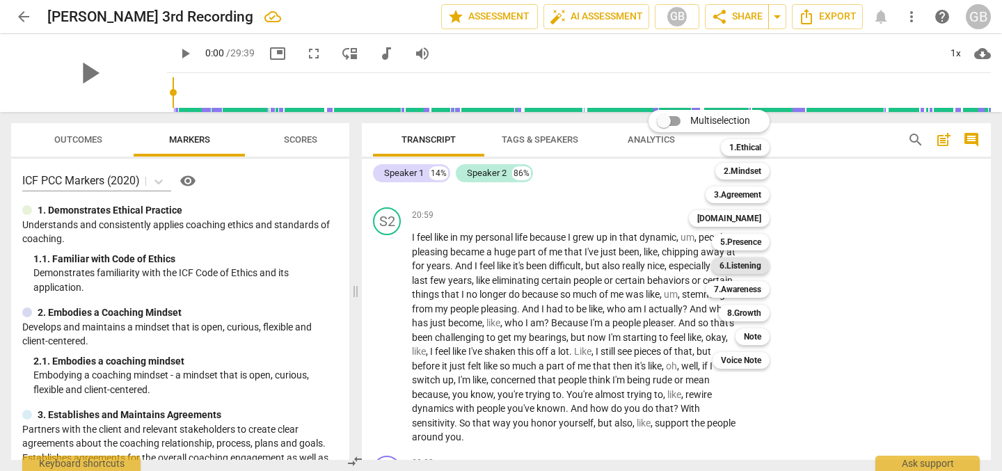
click at [746, 271] on b "6.Listening" at bounding box center [741, 266] width 42 height 17
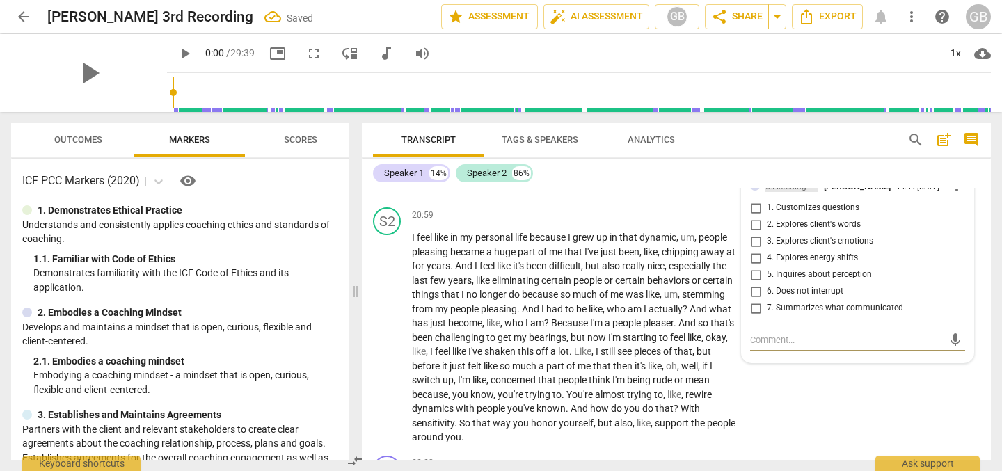
click at [794, 193] on div "6.Listening" at bounding box center [786, 186] width 41 height 13
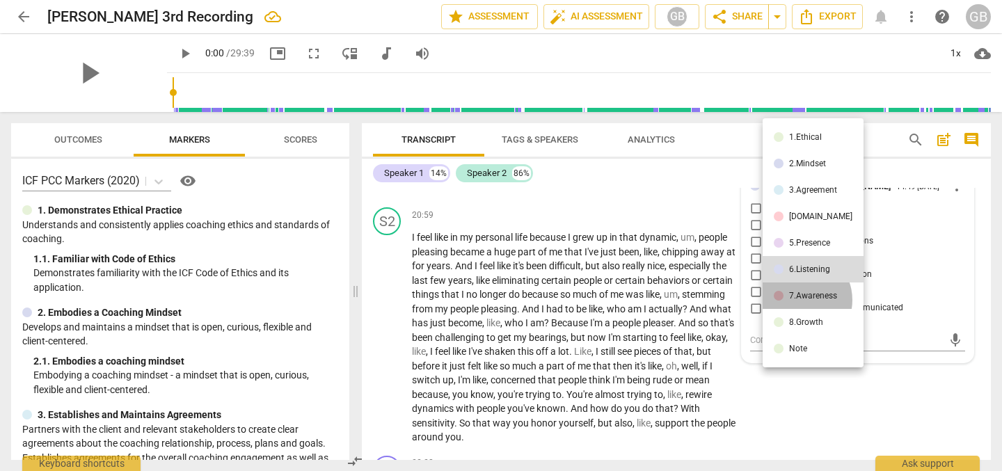
click at [798, 300] on div "7.Awareness" at bounding box center [813, 296] width 48 height 8
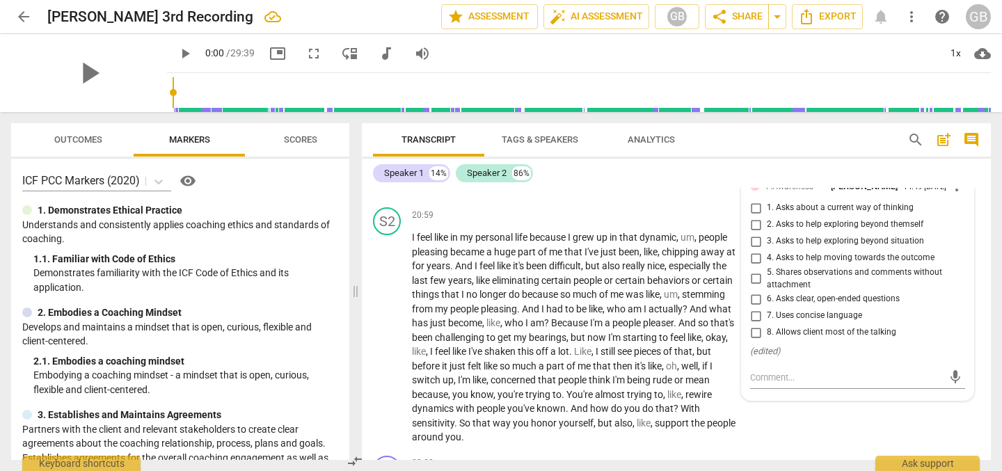
click at [753, 308] on input "6. Asks clear, open-ended questions" at bounding box center [756, 299] width 22 height 17
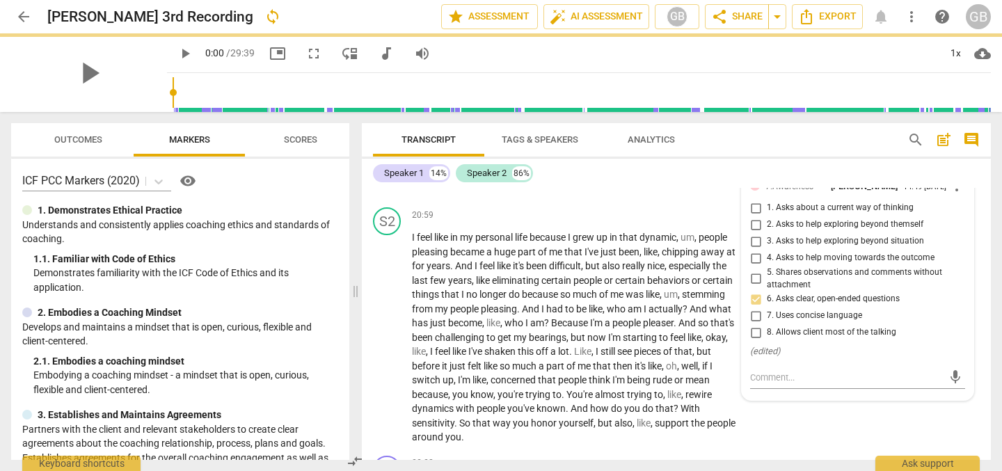
click at [752, 324] on input "7. Uses concise language" at bounding box center [756, 316] width 22 height 17
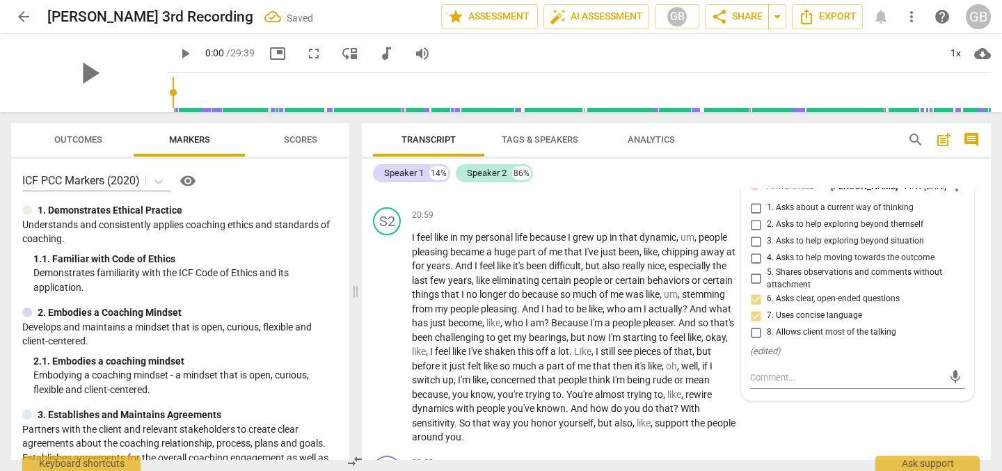
click at [509, 161] on div "20:54 + Add competency 7.Awareness keyboard_arrow_right" at bounding box center [579, 153] width 334 height 15
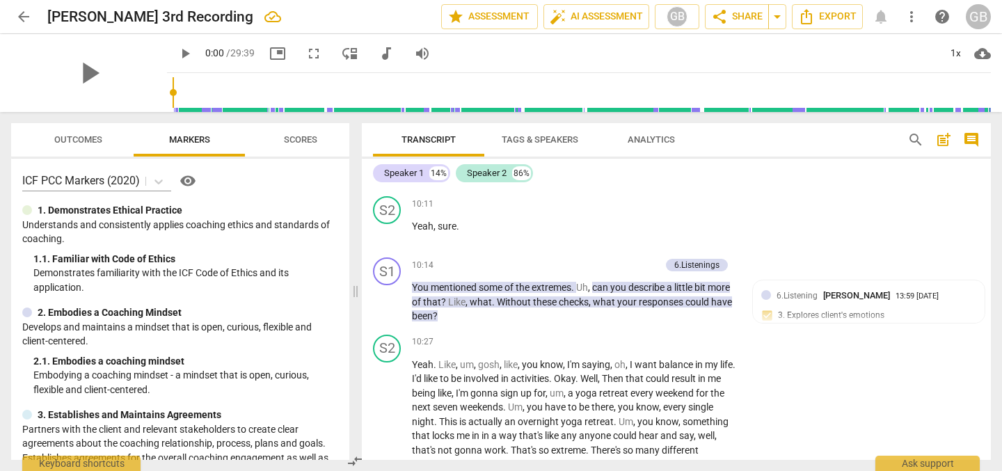
scroll to position [2244, 0]
click at [626, 271] on p "Add competency" at bounding box center [627, 265] width 66 height 13
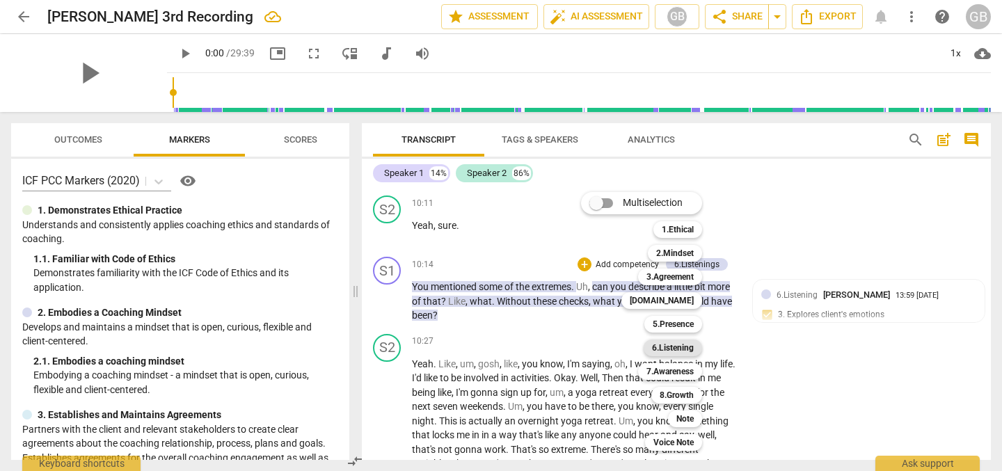
click at [696, 344] on div "6.Listening" at bounding box center [673, 348] width 58 height 17
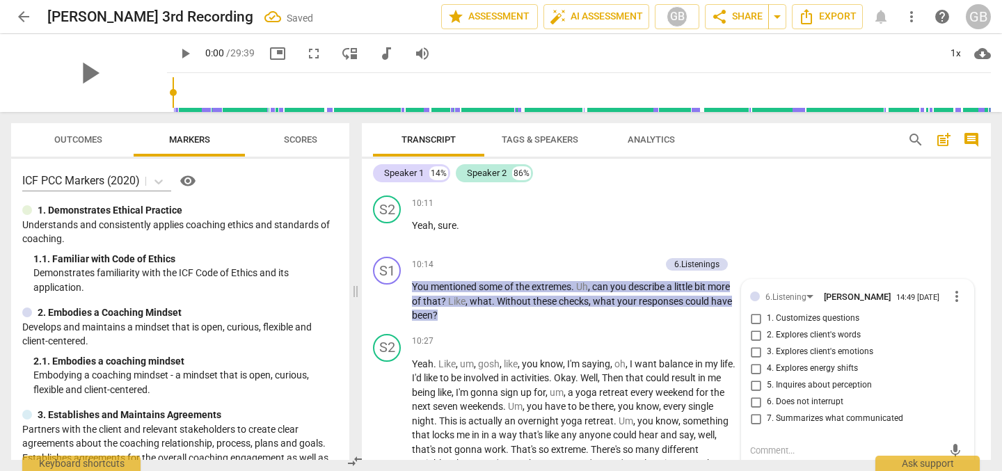
scroll to position [2432, 0]
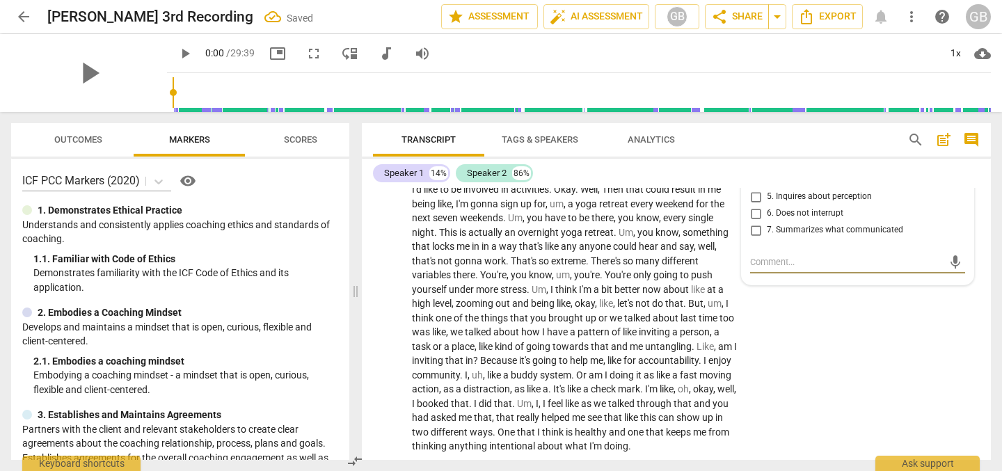
click at [756, 239] on input "7. Summarizes what communicated" at bounding box center [756, 230] width 22 height 17
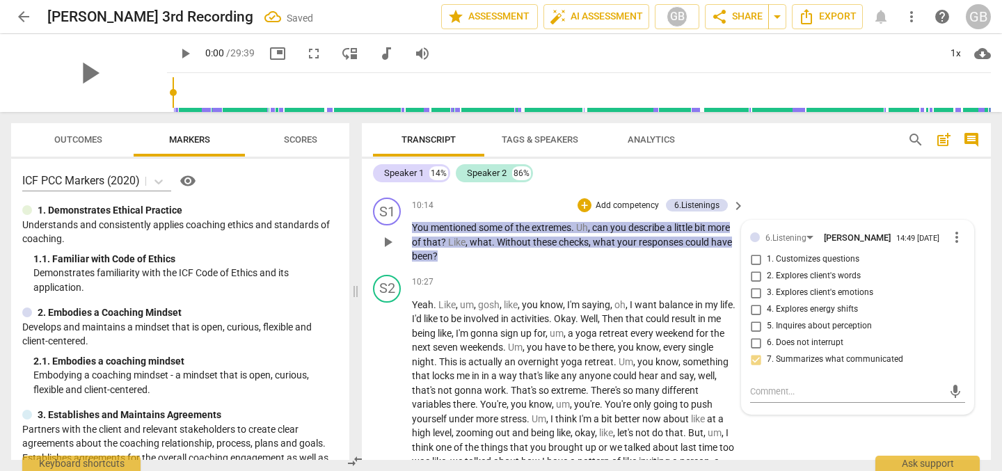
scroll to position [2302, 0]
click at [798, 253] on div "S1 play_arrow pause 10:14 + Add competency 6.Listenings keyboard_arrow_right Yo…" at bounding box center [676, 231] width 629 height 77
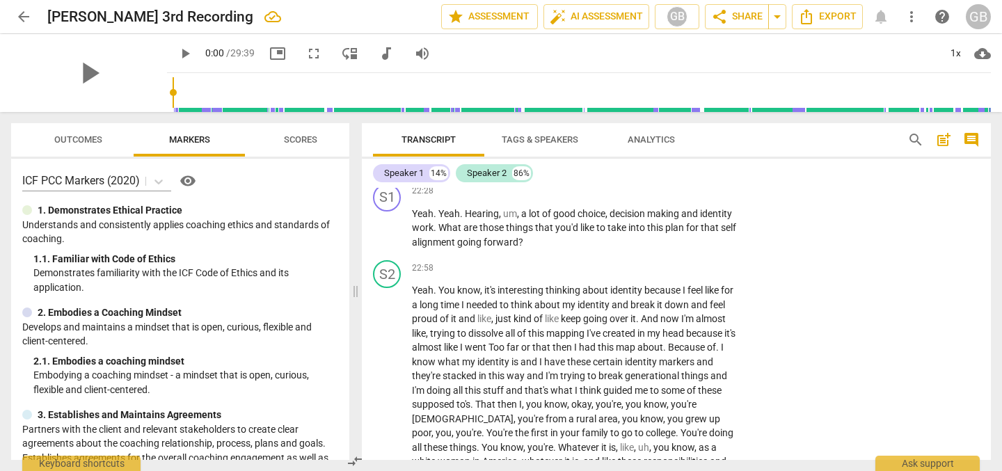
scroll to position [4659, 0]
click at [674, 197] on p "Add competency" at bounding box center [695, 190] width 66 height 13
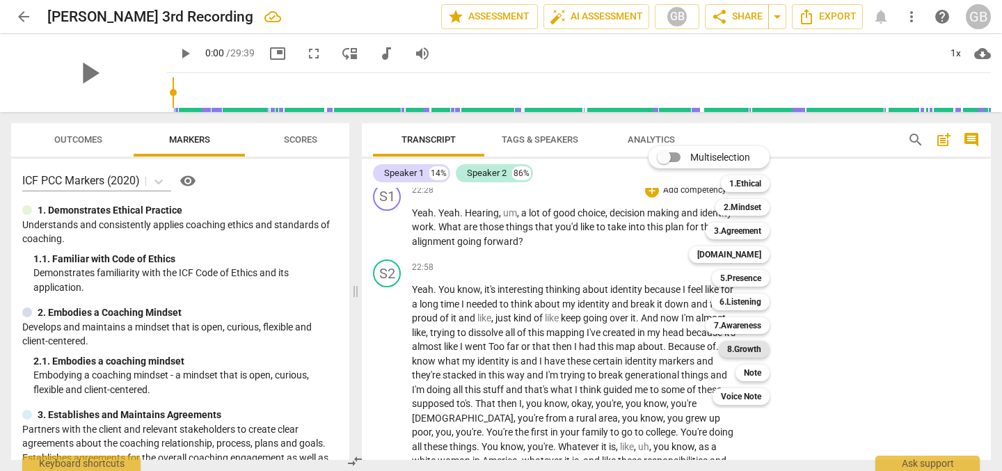
click at [753, 351] on b "8.Growth" at bounding box center [744, 349] width 34 height 17
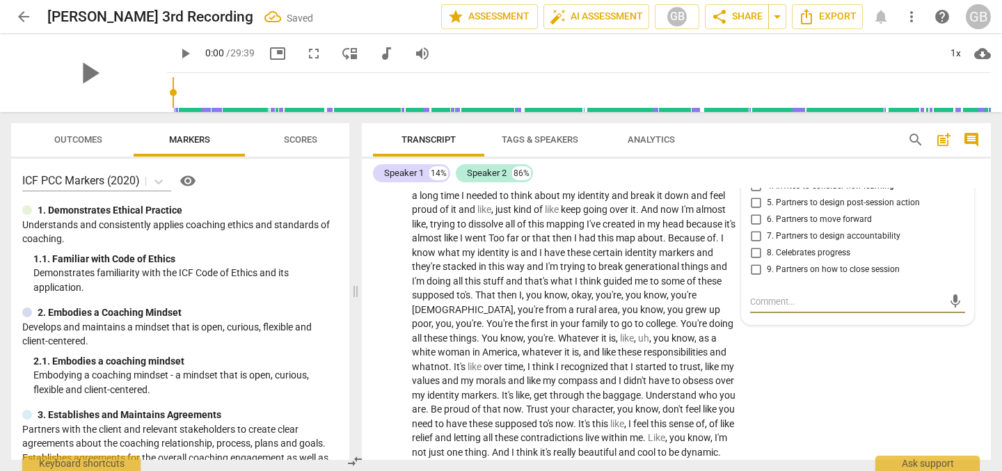
scroll to position [4767, 0]
click at [754, 262] on input "8. Celebrates progress" at bounding box center [756, 254] width 22 height 17
click at [756, 196] on input "4. Invites to consider new learning" at bounding box center [756, 187] width 22 height 17
click at [536, 167] on div "22:58 + Add competency keyboard_arrow_right" at bounding box center [579, 159] width 334 height 15
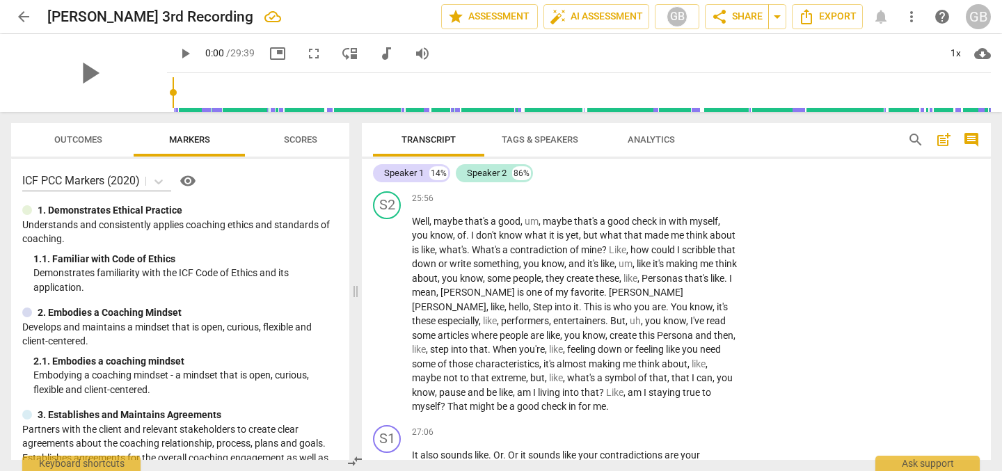
scroll to position [5274, 0]
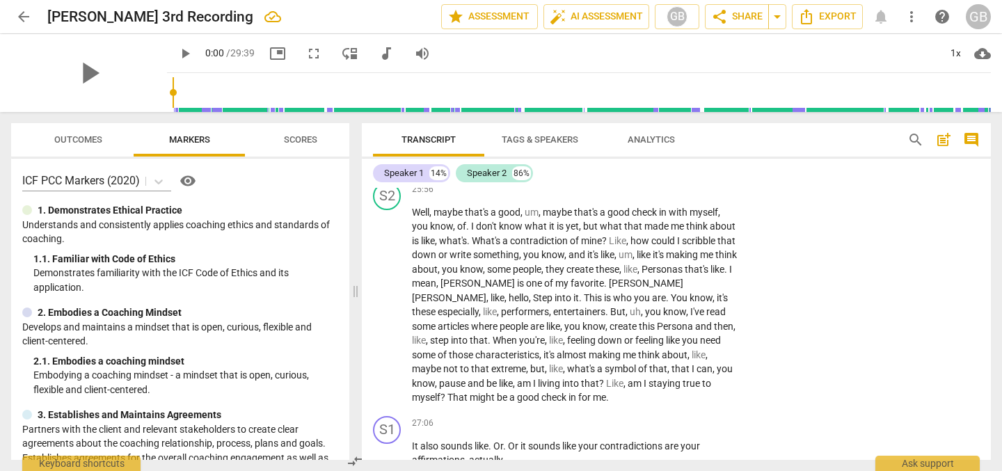
click at [674, 135] on p "Add competency" at bounding box center [695, 128] width 66 height 13
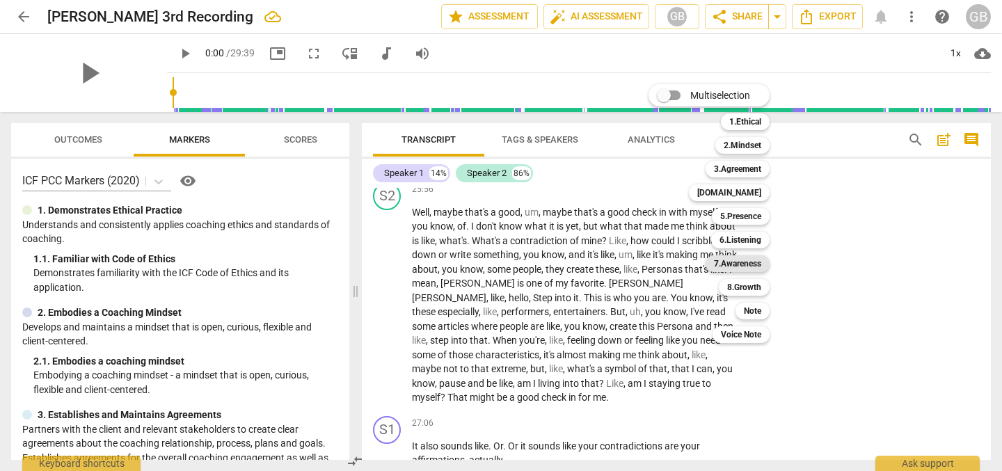
click at [752, 263] on b "7.Awareness" at bounding box center [737, 263] width 47 height 17
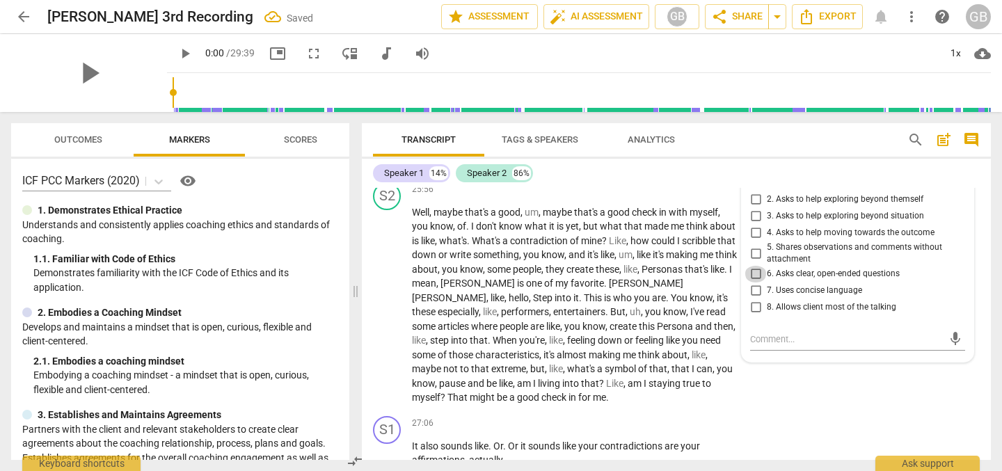
click at [754, 283] on input "6. Asks clear, open-ended questions" at bounding box center [756, 274] width 22 height 17
click at [754, 299] on input "7. Uses concise language" at bounding box center [756, 291] width 22 height 17
click at [752, 316] on input "8. Allows client most of the talking" at bounding box center [756, 307] width 22 height 17
click at [588, 171] on div "25:48 + Add competency 7.Awareness keyboard_arrow_right How can you keep that ?" at bounding box center [579, 146] width 334 height 50
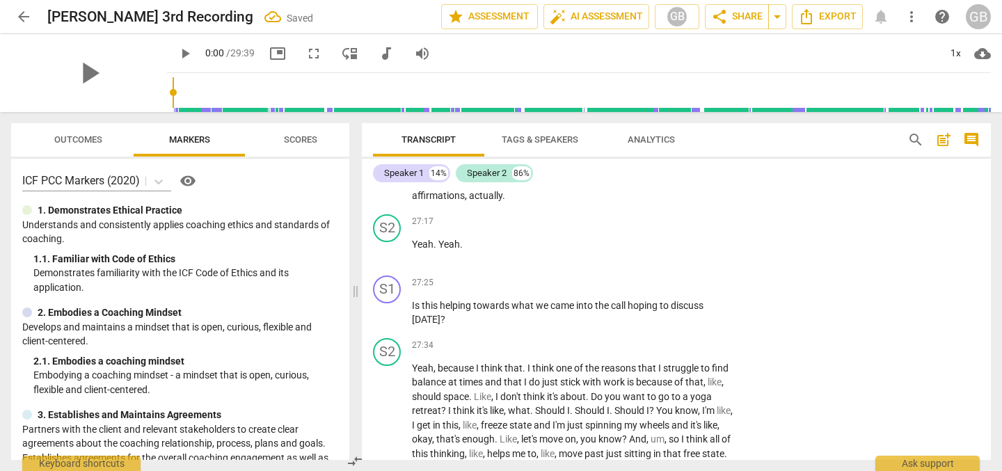
scroll to position [5539, 0]
click at [691, 165] on p "Add competency" at bounding box center [695, 158] width 66 height 13
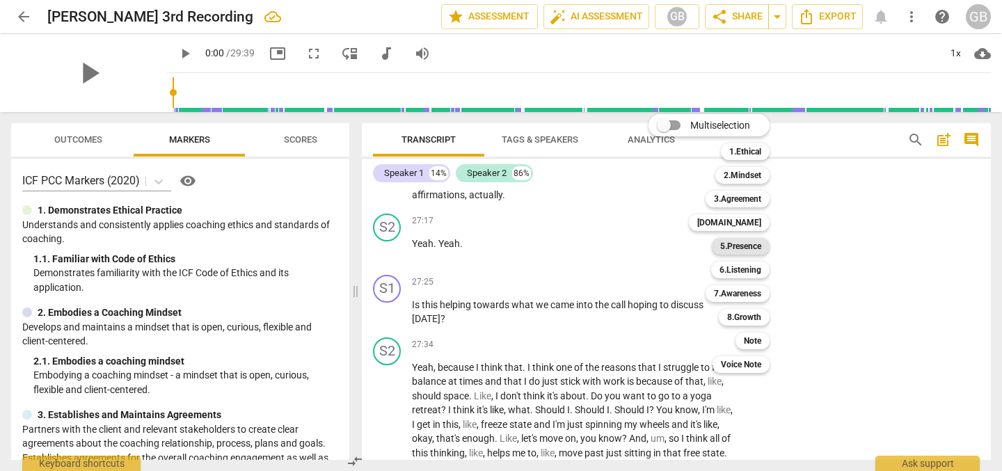
click at [759, 248] on b "5.Presence" at bounding box center [740, 246] width 41 height 17
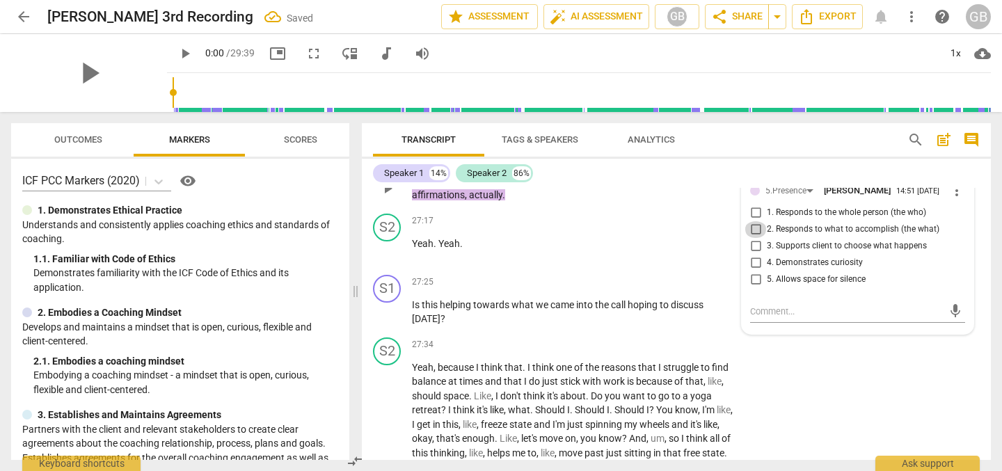
click at [750, 238] on input "2. Responds to what to accomplish (the what)" at bounding box center [756, 229] width 22 height 17
click at [749, 271] on input "4. Demonstrates curiosity" at bounding box center [756, 263] width 22 height 17
click at [753, 288] on input "5. Allows space for silence" at bounding box center [756, 279] width 22 height 17
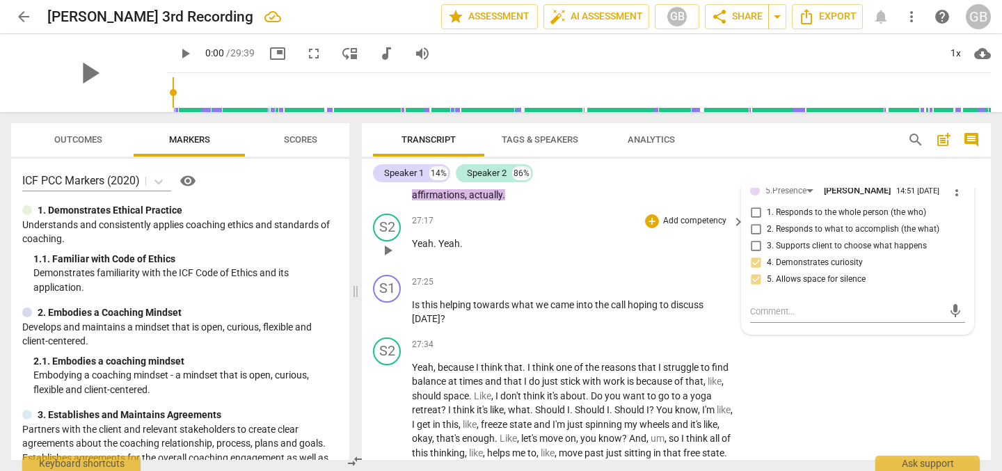
click at [578, 229] on div "27:17 + Add competency keyboard_arrow_right" at bounding box center [579, 221] width 334 height 15
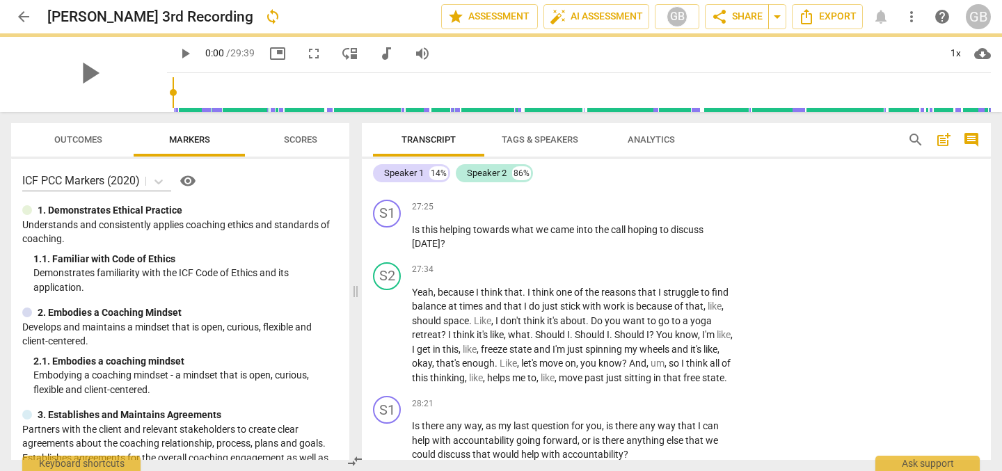
scroll to position [5669, 0]
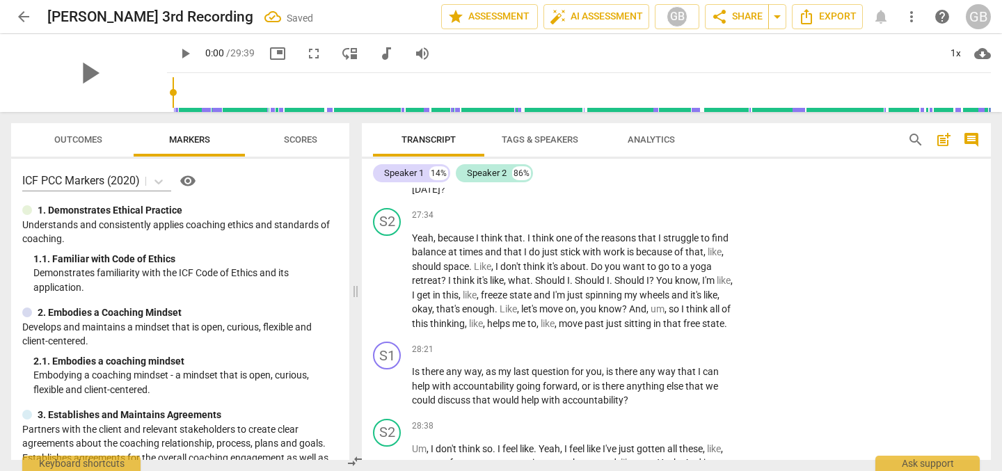
click at [662, 159] on p "Add competency" at bounding box center [695, 153] width 66 height 13
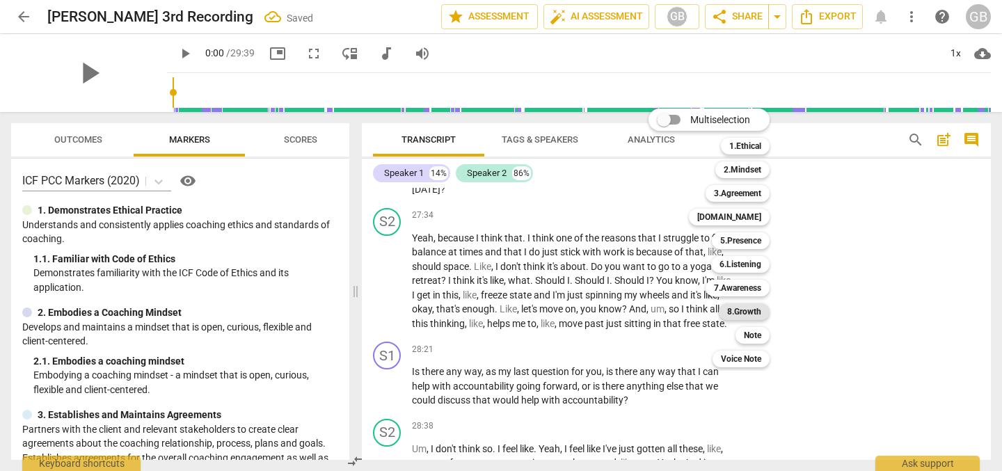
click at [752, 306] on b "8.Growth" at bounding box center [744, 311] width 34 height 17
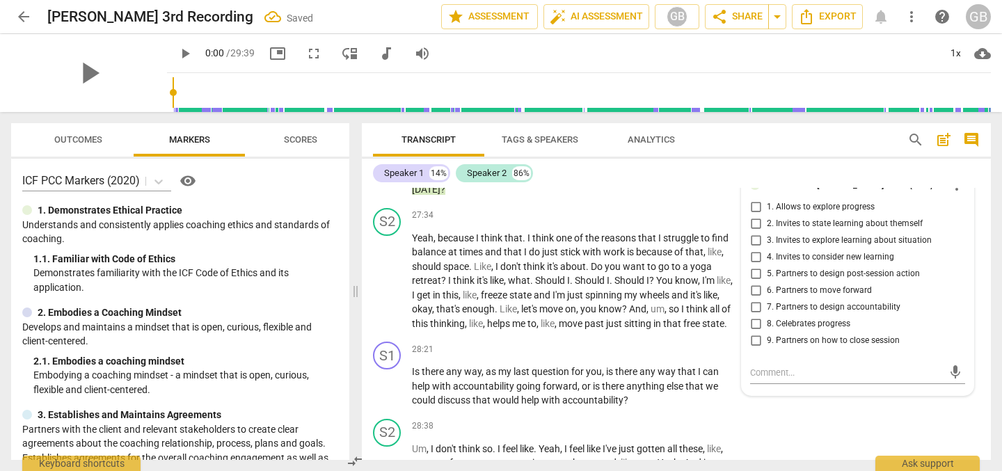
scroll to position [5671, 0]
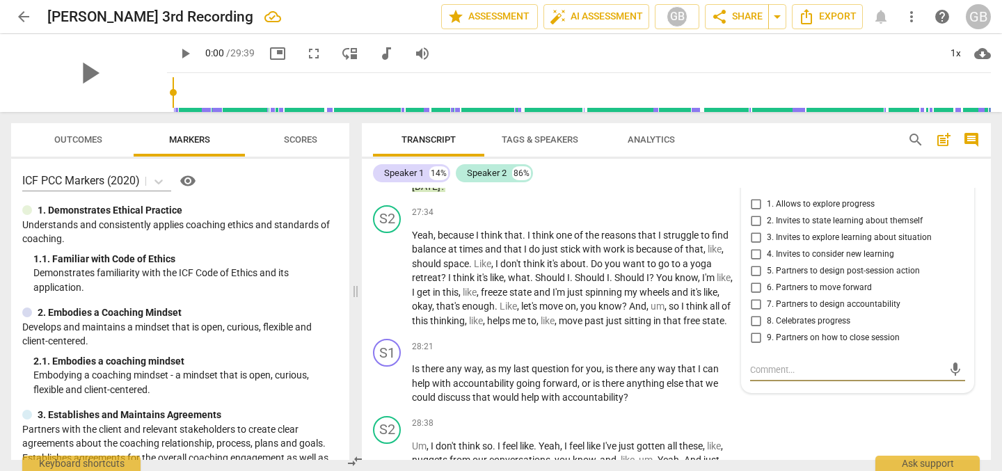
click at [756, 213] on input "1. Allows to explore progress" at bounding box center [756, 204] width 22 height 17
click at [755, 230] on input "2. Invites to state learning about themself" at bounding box center [756, 221] width 22 height 17
click at [751, 296] on input "6. Partners to move forward" at bounding box center [756, 288] width 22 height 17
click at [754, 263] on input "4. Invites to consider new learning" at bounding box center [756, 254] width 22 height 17
click at [551, 132] on div "27:17 + Add competency keyboard_arrow_right Yeah . Yeah ." at bounding box center [579, 106] width 334 height 50
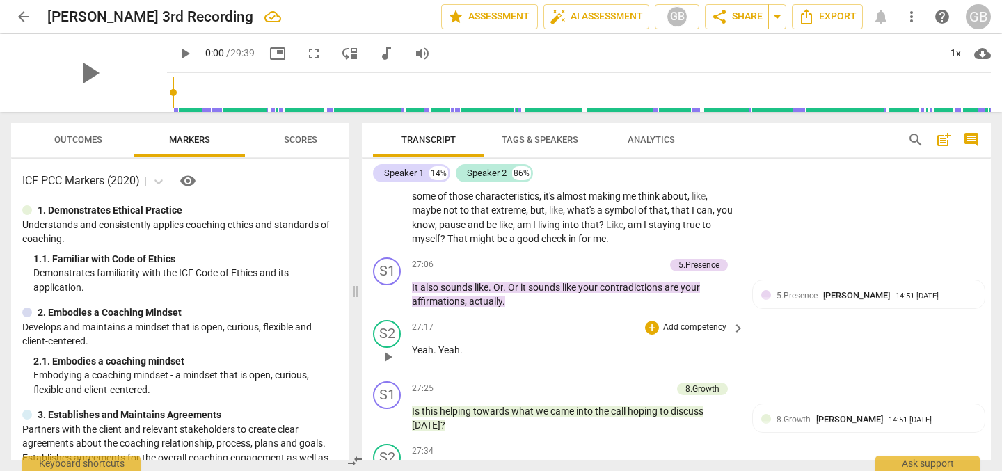
scroll to position [5438, 0]
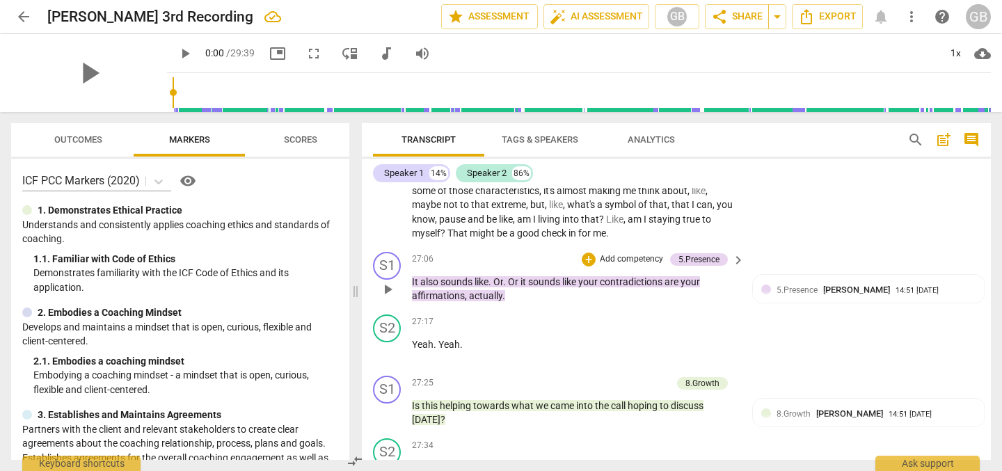
click at [645, 266] on p "Add competency" at bounding box center [632, 259] width 66 height 13
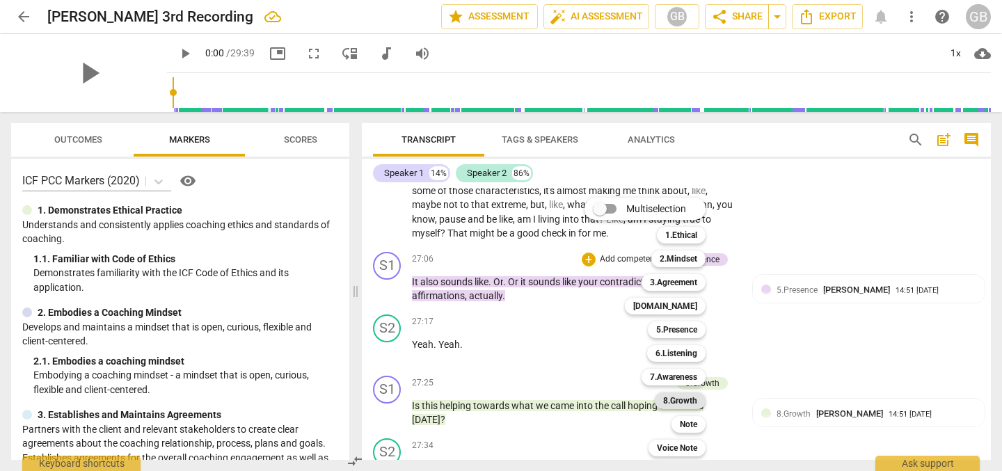
click at [681, 402] on b "8.Growth" at bounding box center [680, 401] width 34 height 17
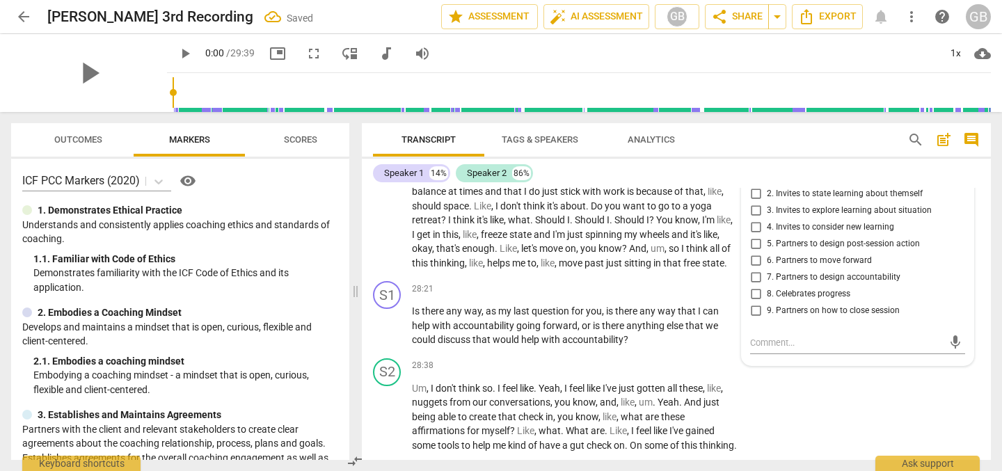
scroll to position [5735, 0]
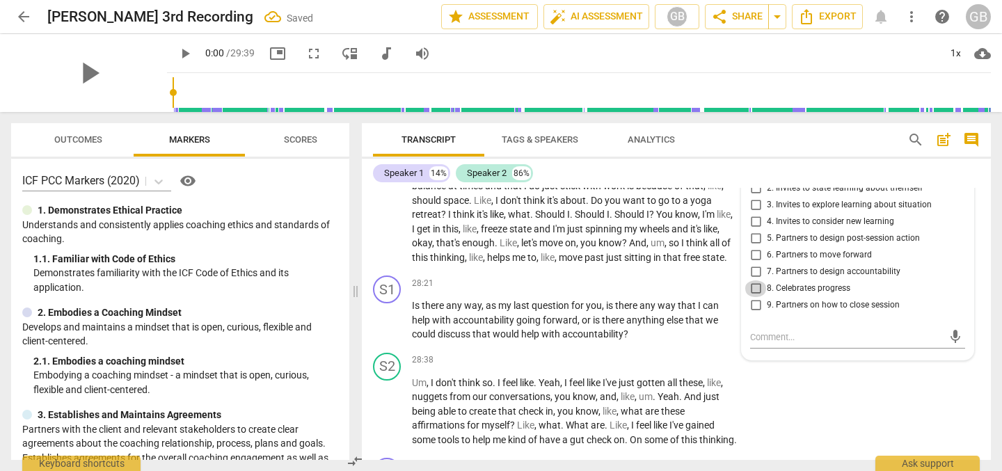
click at [754, 297] on input "8. Celebrates progress" at bounding box center [756, 288] width 22 height 17
click at [549, 265] on p "Yeah , because I think that . I think one of the reasons that I struggle to fin…" at bounding box center [575, 215] width 326 height 100
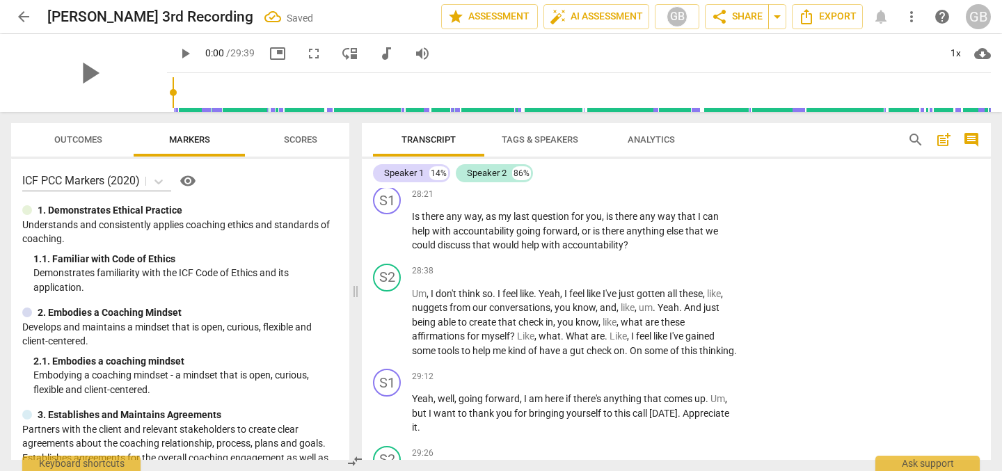
scroll to position [5825, 0]
click at [697, 200] on p "Add competency" at bounding box center [695, 193] width 66 height 13
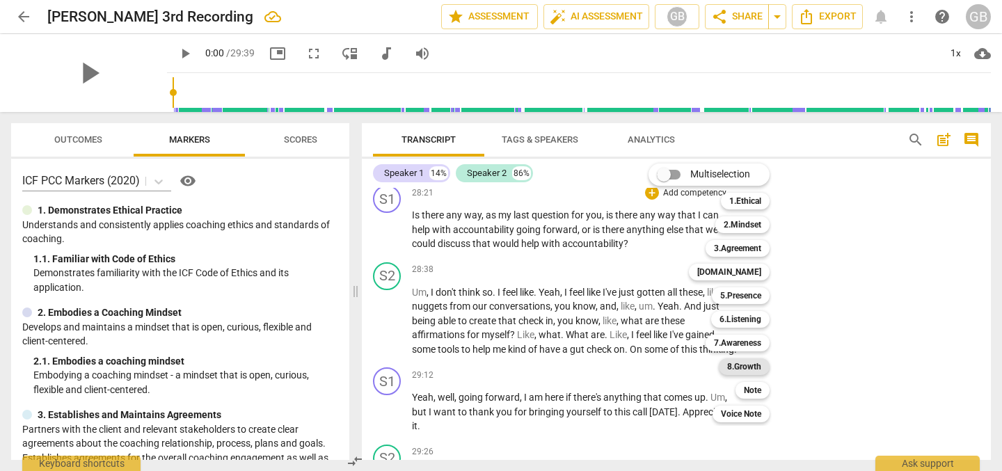
click at [758, 368] on b "8.Growth" at bounding box center [744, 366] width 34 height 17
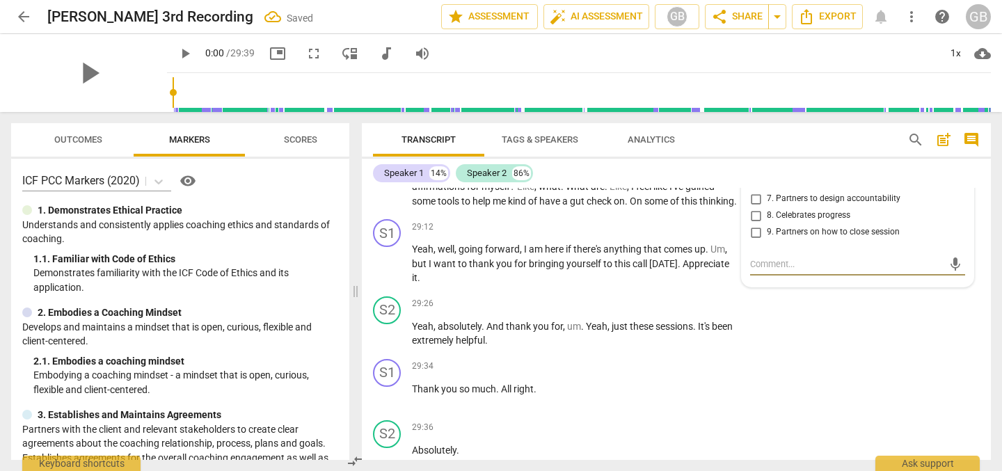
scroll to position [5973, 0]
click at [753, 208] on input "7. Partners to design accountability" at bounding box center [756, 199] width 22 height 17
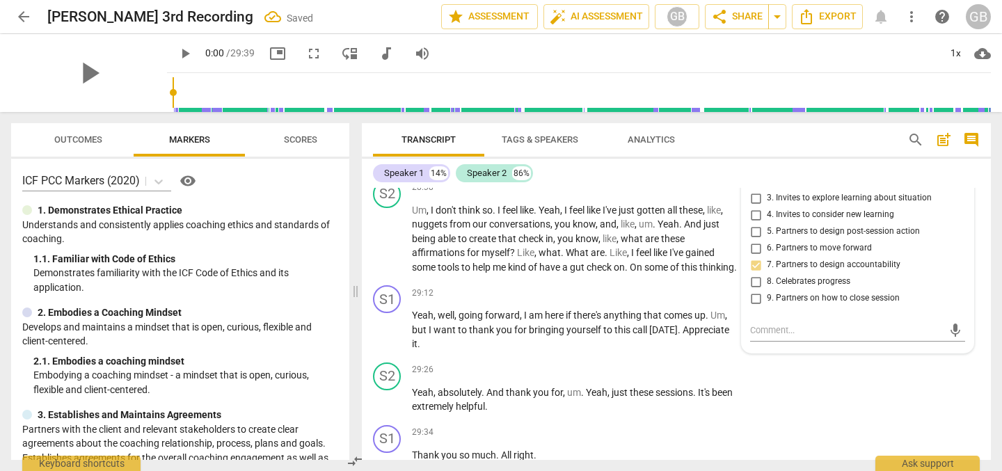
scroll to position [5906, 0]
click at [752, 258] on input "6. Partners to move forward" at bounding box center [756, 249] width 22 height 17
click at [754, 241] on input "5. Partners to design post-session action" at bounding box center [756, 233] width 22 height 17
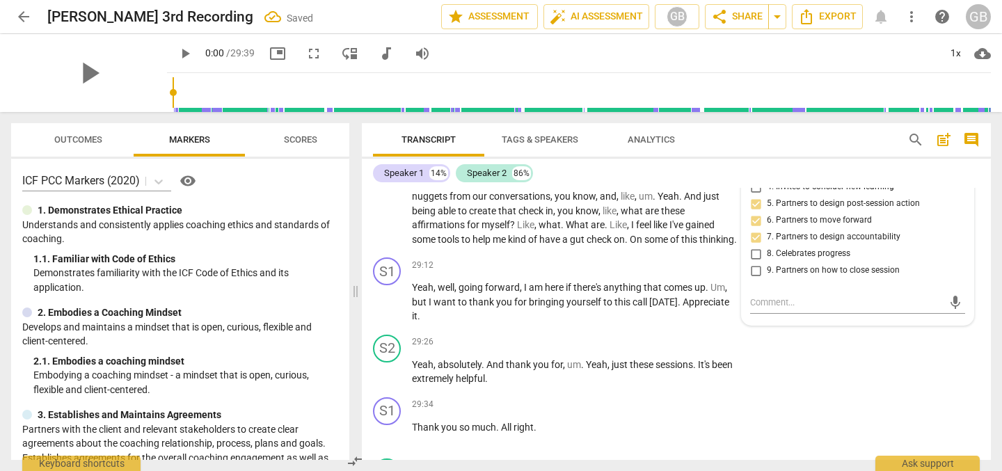
scroll to position [5938, 0]
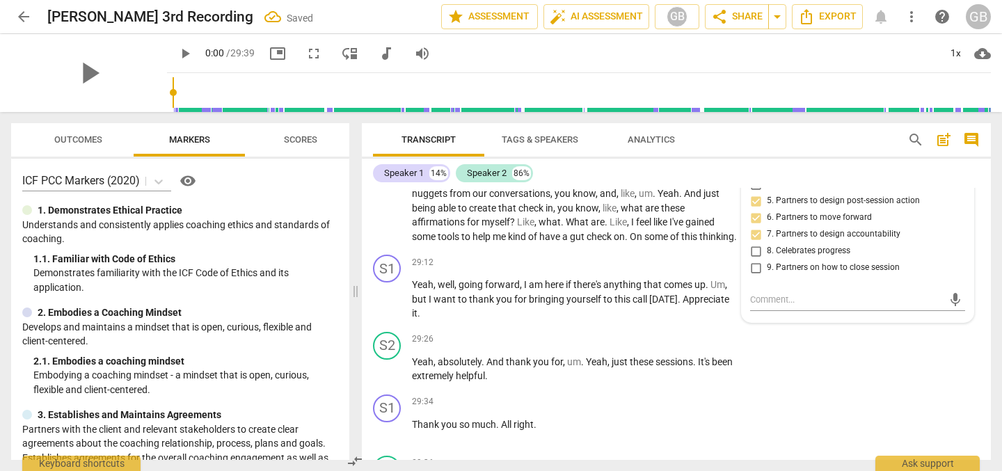
click at [754, 276] on input "9. Partners on how to close session" at bounding box center [756, 268] width 22 height 17
click at [615, 165] on div "28:38 + Add competency keyboard_arrow_right" at bounding box center [579, 157] width 334 height 15
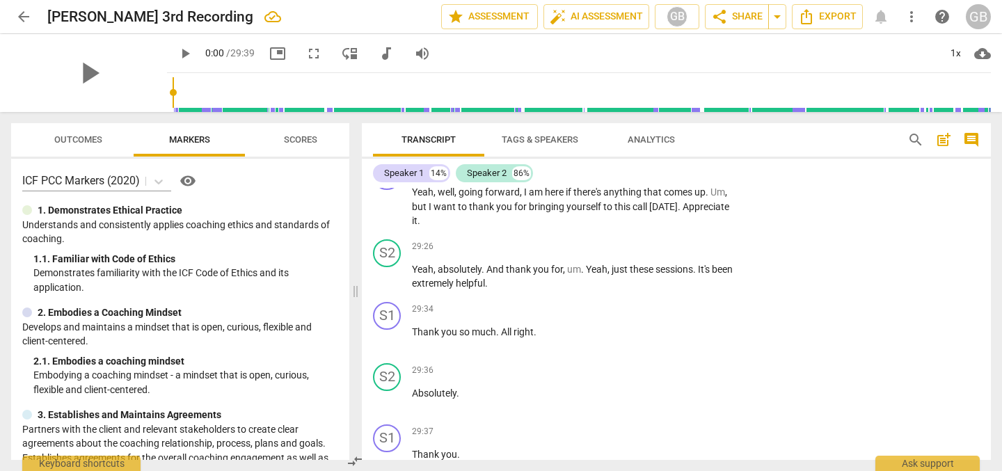
scroll to position [6045, 0]
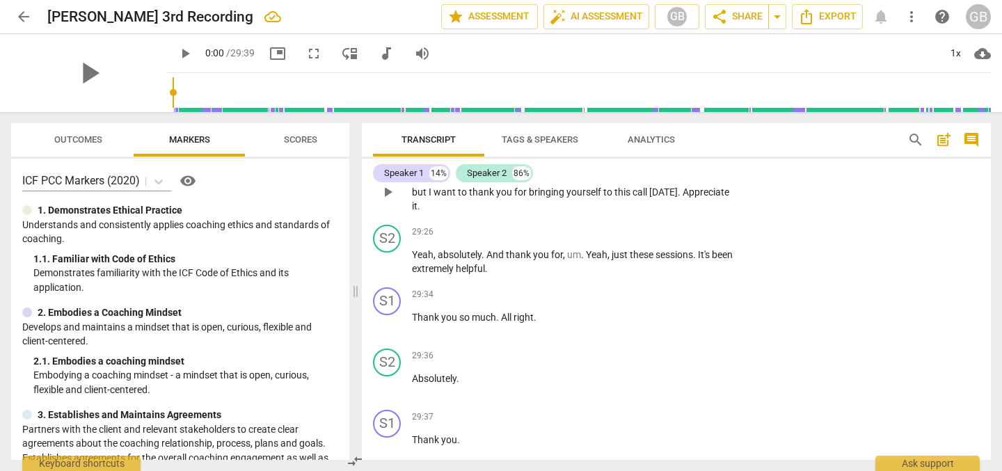
click at [669, 162] on p "Add competency" at bounding box center [695, 156] width 66 height 13
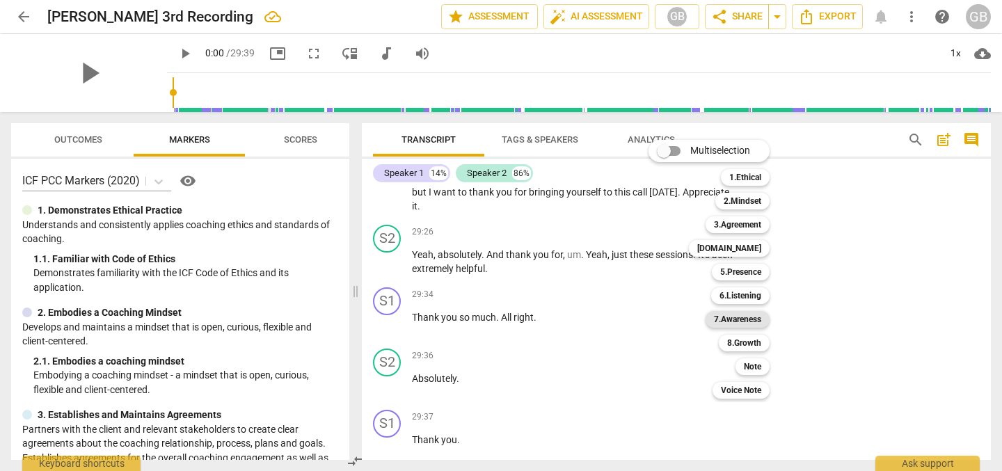
click at [757, 313] on b "7.Awareness" at bounding box center [737, 319] width 47 height 17
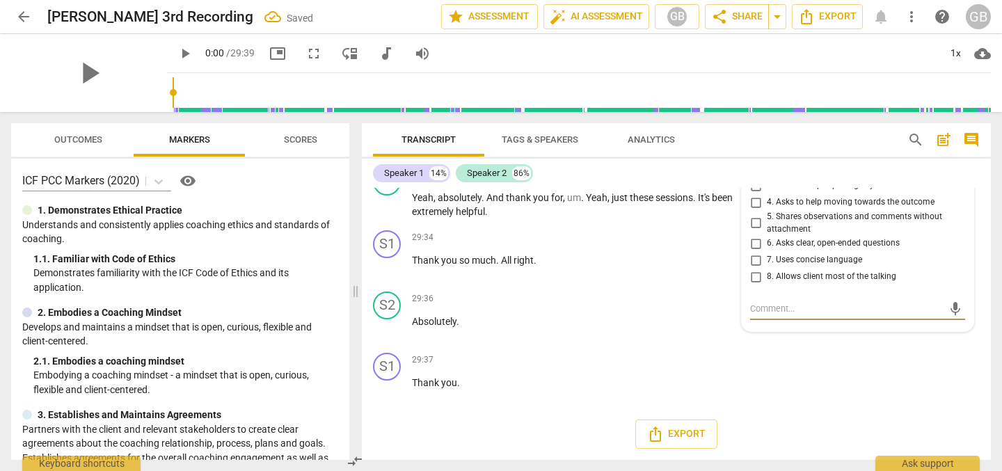
scroll to position [6101, 0]
click at [753, 233] on input "5. Shares observations and comments without attachment" at bounding box center [756, 224] width 22 height 17
click at [624, 106] on p "Add competency" at bounding box center [625, 100] width 66 height 13
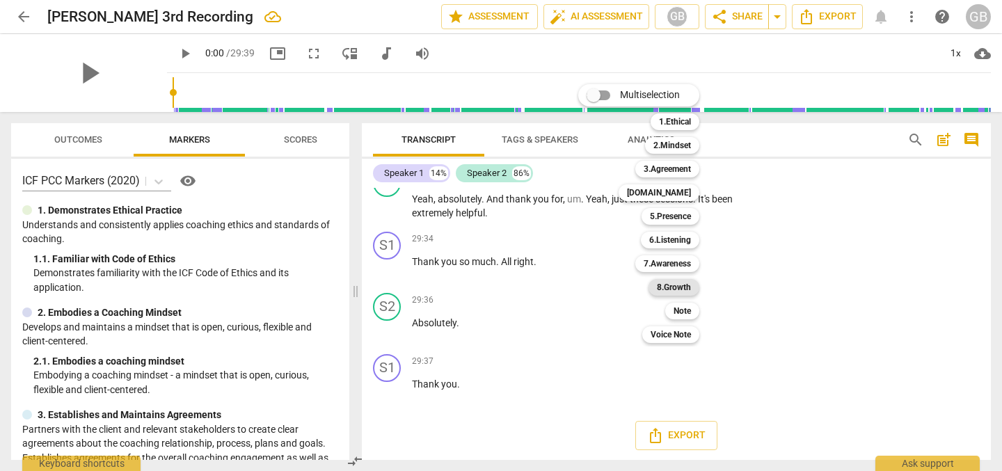
click at [676, 285] on b "8.Growth" at bounding box center [674, 287] width 34 height 17
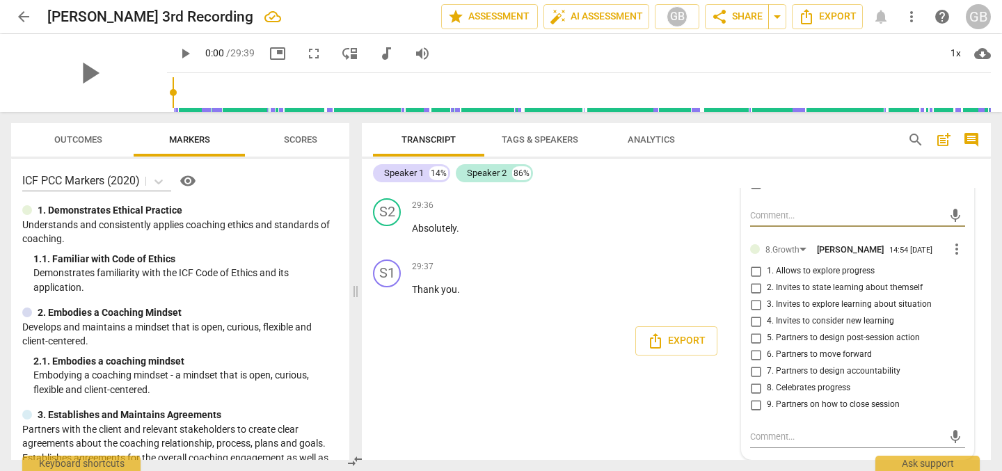
scroll to position [6292, 0]
click at [752, 380] on input "7. Partners to design accountability" at bounding box center [756, 371] width 22 height 17
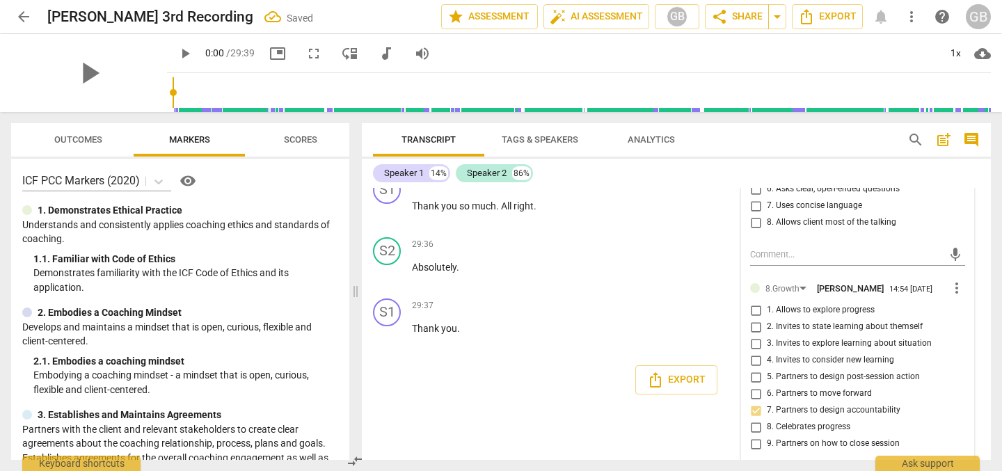
scroll to position [6314, 0]
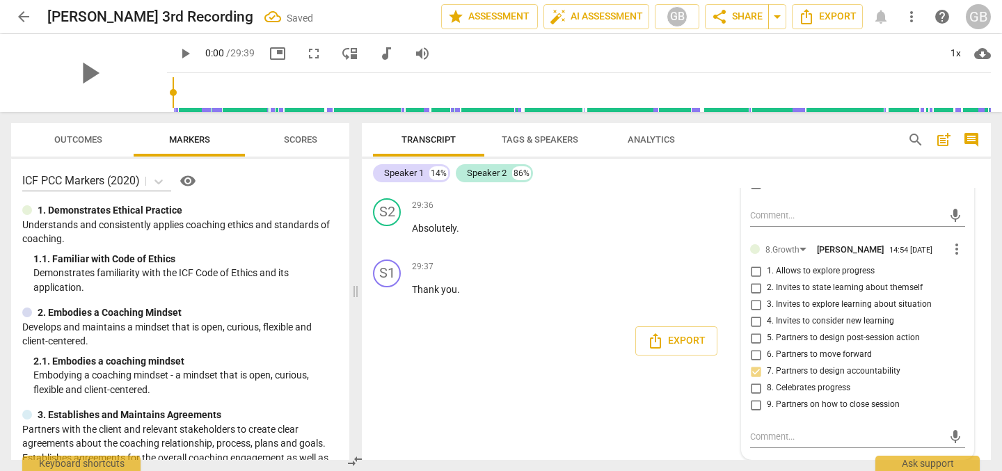
click at [492, 365] on div "S1 play_arrow pause 00:03 + Add competency keyboard_arrow_right Hello . Hello .…" at bounding box center [676, 324] width 629 height 272
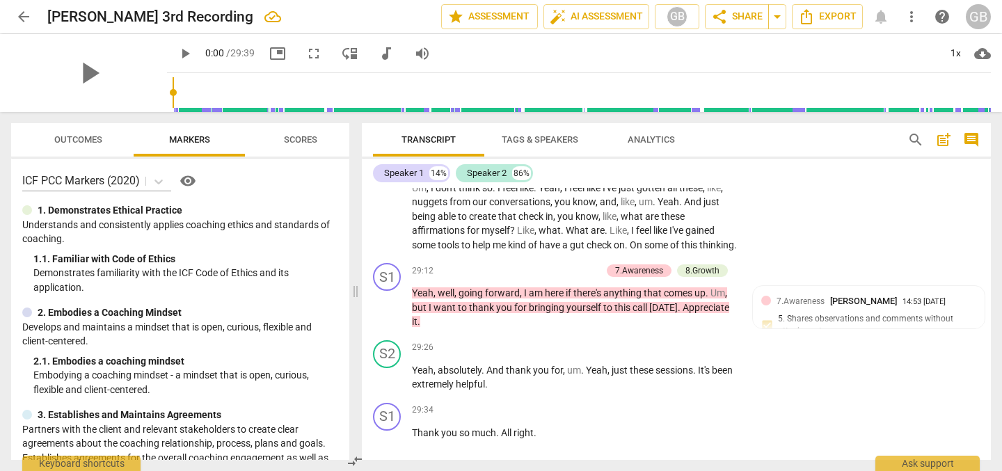
scroll to position [6216, 0]
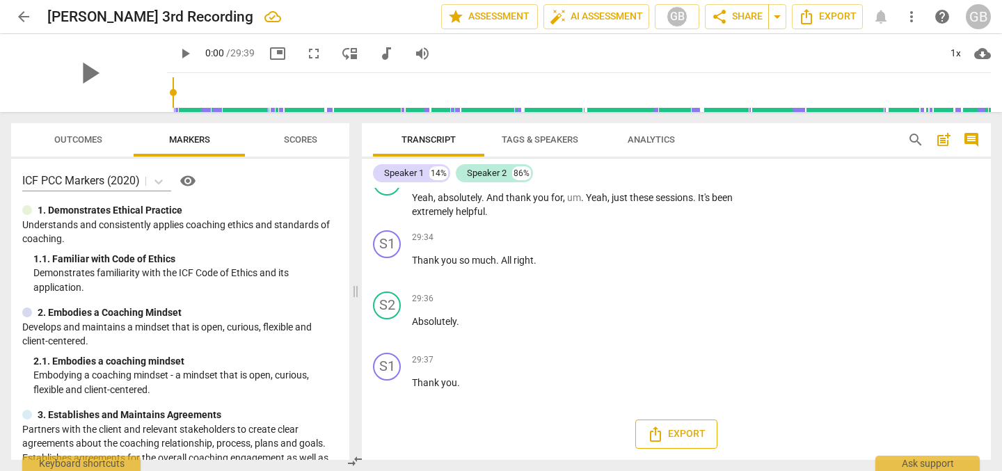
click at [665, 431] on span "Export" at bounding box center [676, 434] width 58 height 17
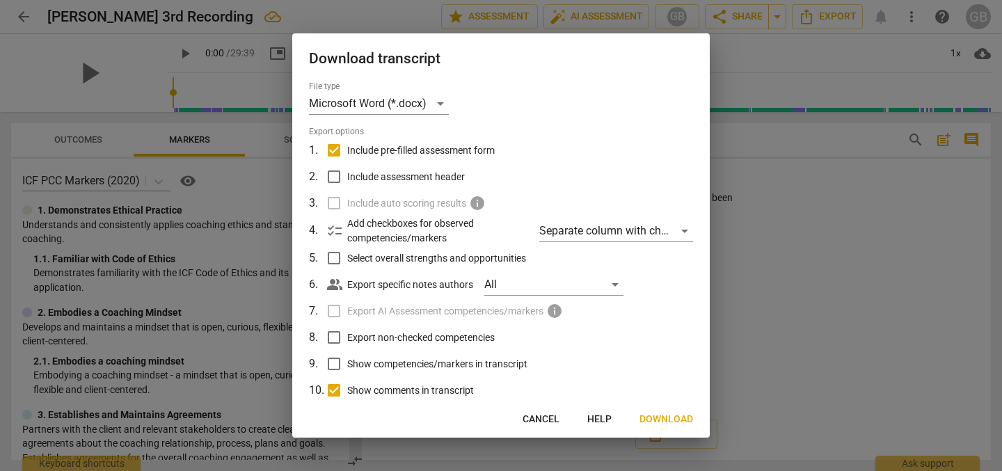
click at [660, 415] on span "Download" at bounding box center [667, 420] width 54 height 14
